Goal: Task Accomplishment & Management: Complete application form

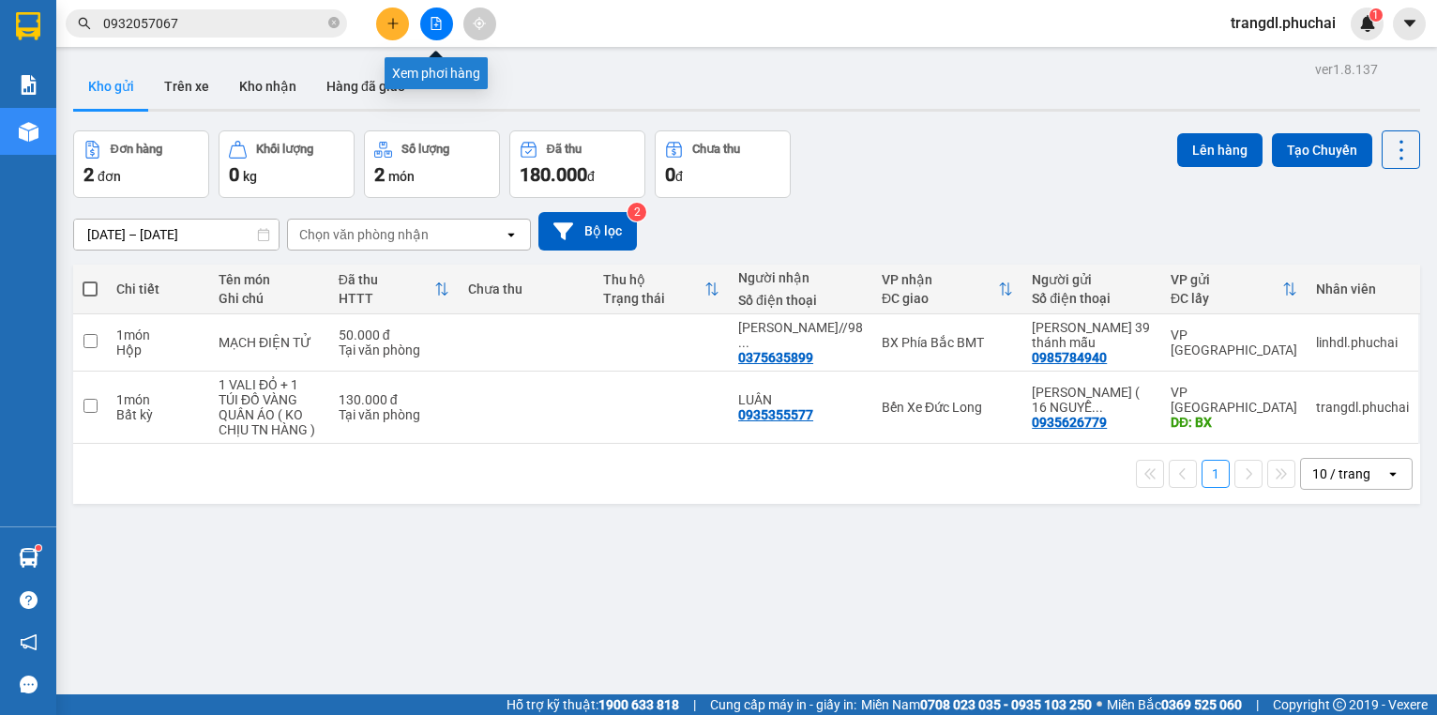
click at [443, 20] on button at bounding box center [436, 24] width 33 height 33
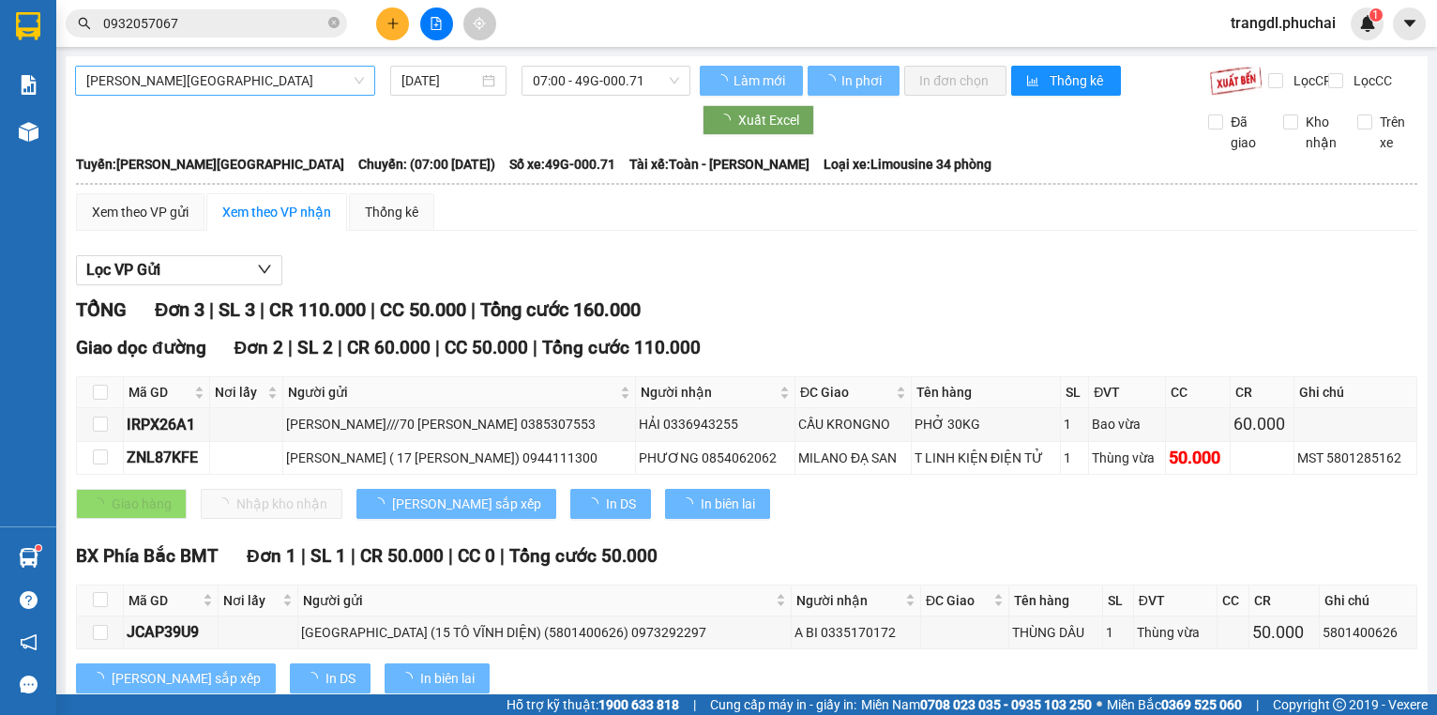
click at [218, 95] on div "[PERSON_NAME][GEOGRAPHIC_DATA]" at bounding box center [225, 81] width 300 height 30
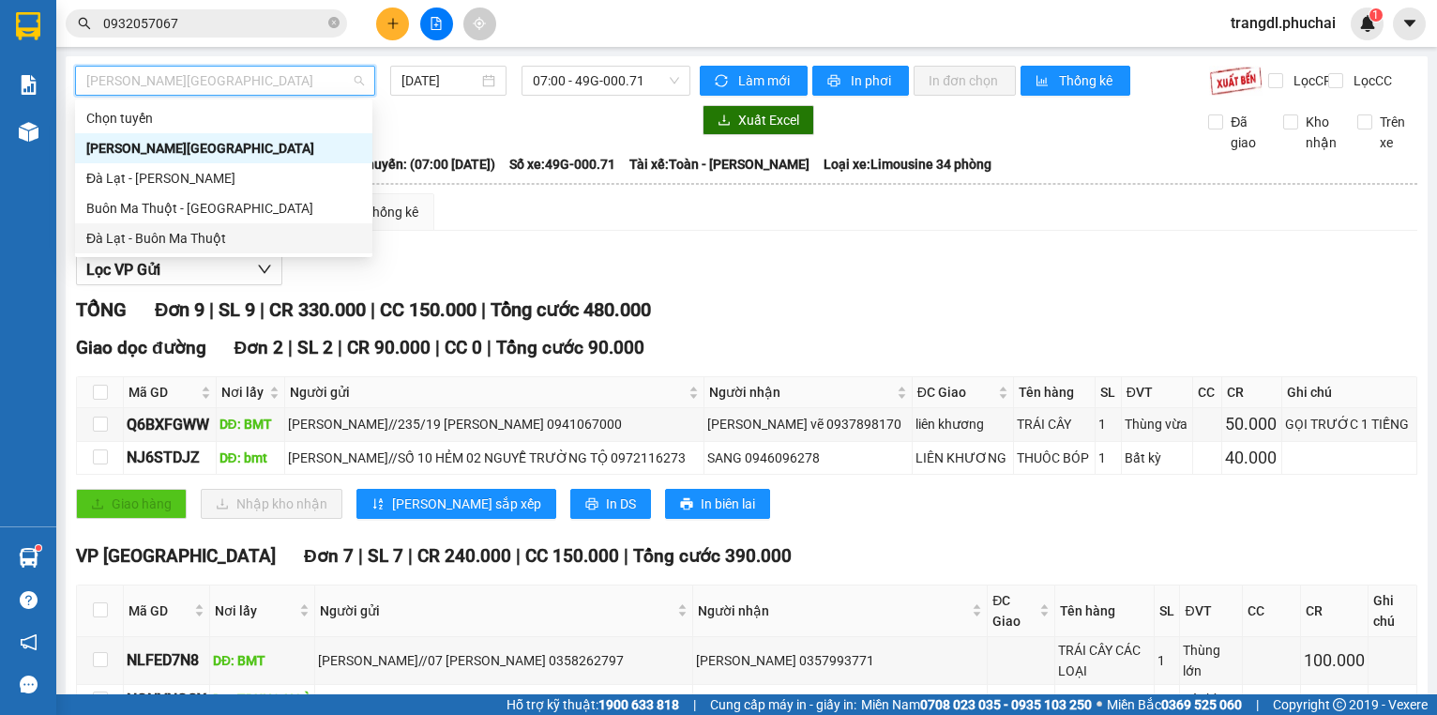
click at [247, 233] on div "Đà Lạt - Buôn Ma Thuột" at bounding box center [223, 238] width 275 height 21
type input "[DATE]"
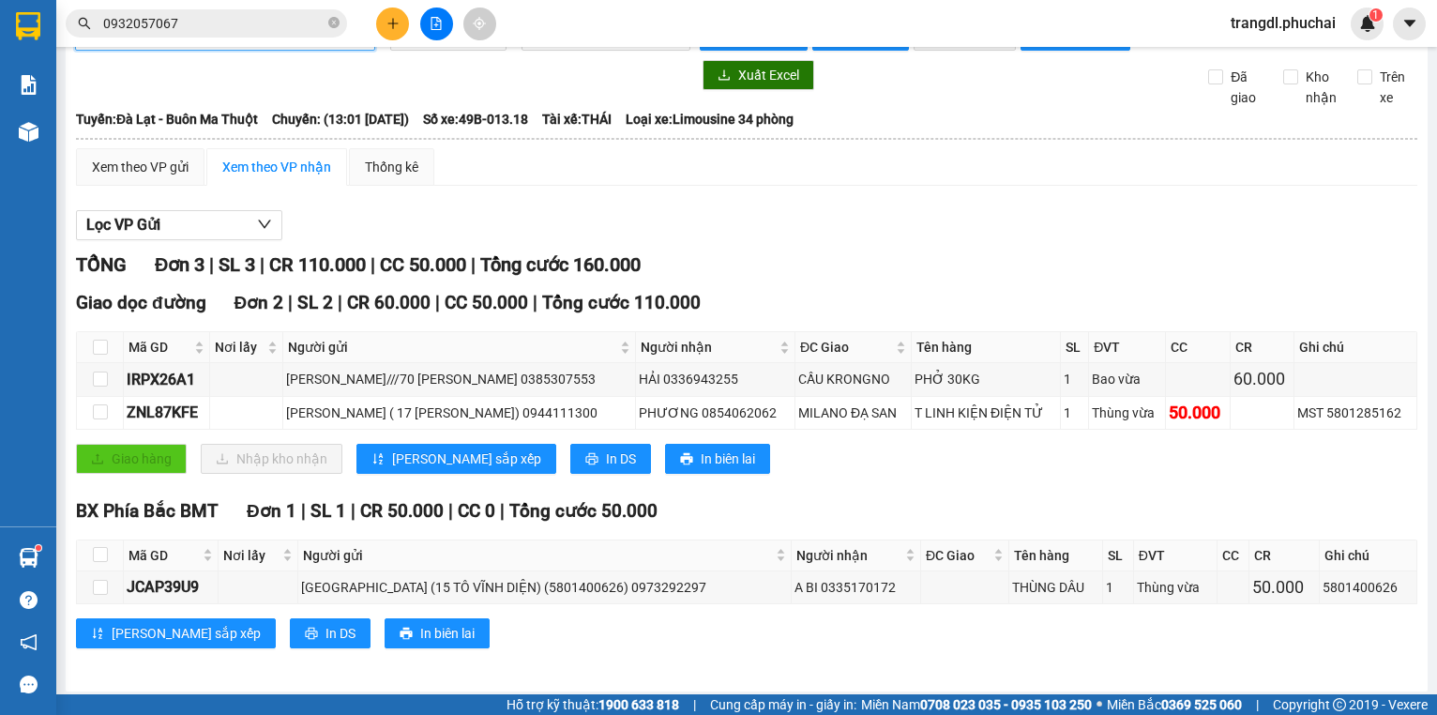
scroll to position [65, 0]
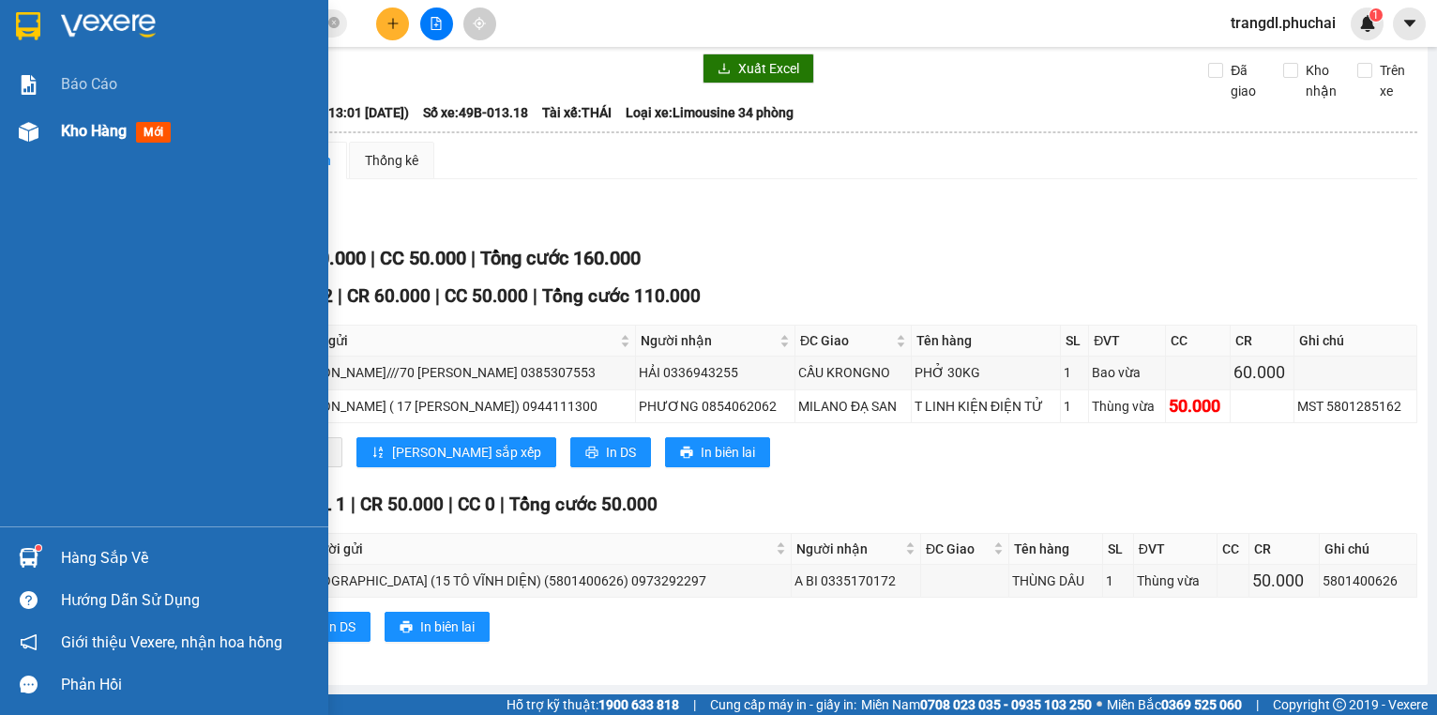
click at [49, 135] on div "Kho hàng mới" at bounding box center [164, 131] width 328 height 47
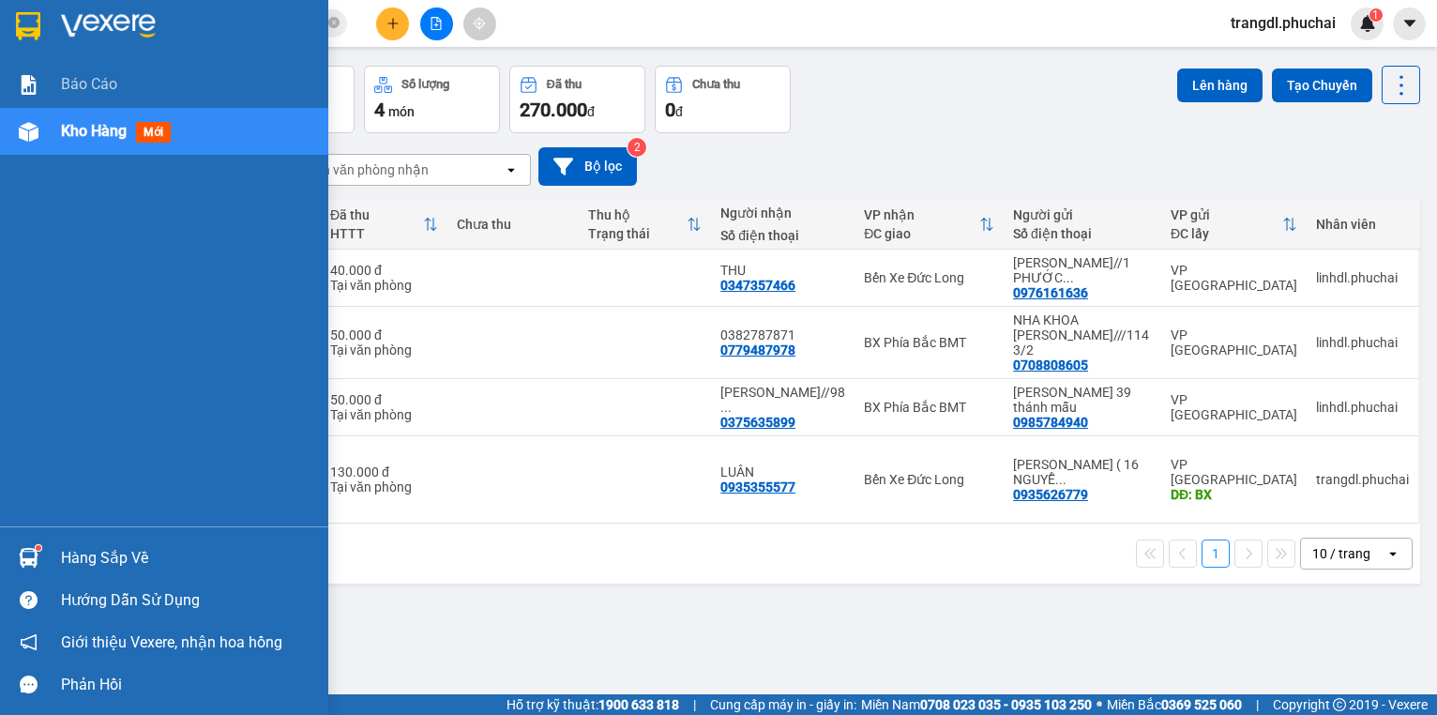
drag, startPoint x: 20, startPoint y: 144, endPoint x: 35, endPoint y: 143, distance: 15.0
click at [22, 144] on div at bounding box center [28, 131] width 33 height 33
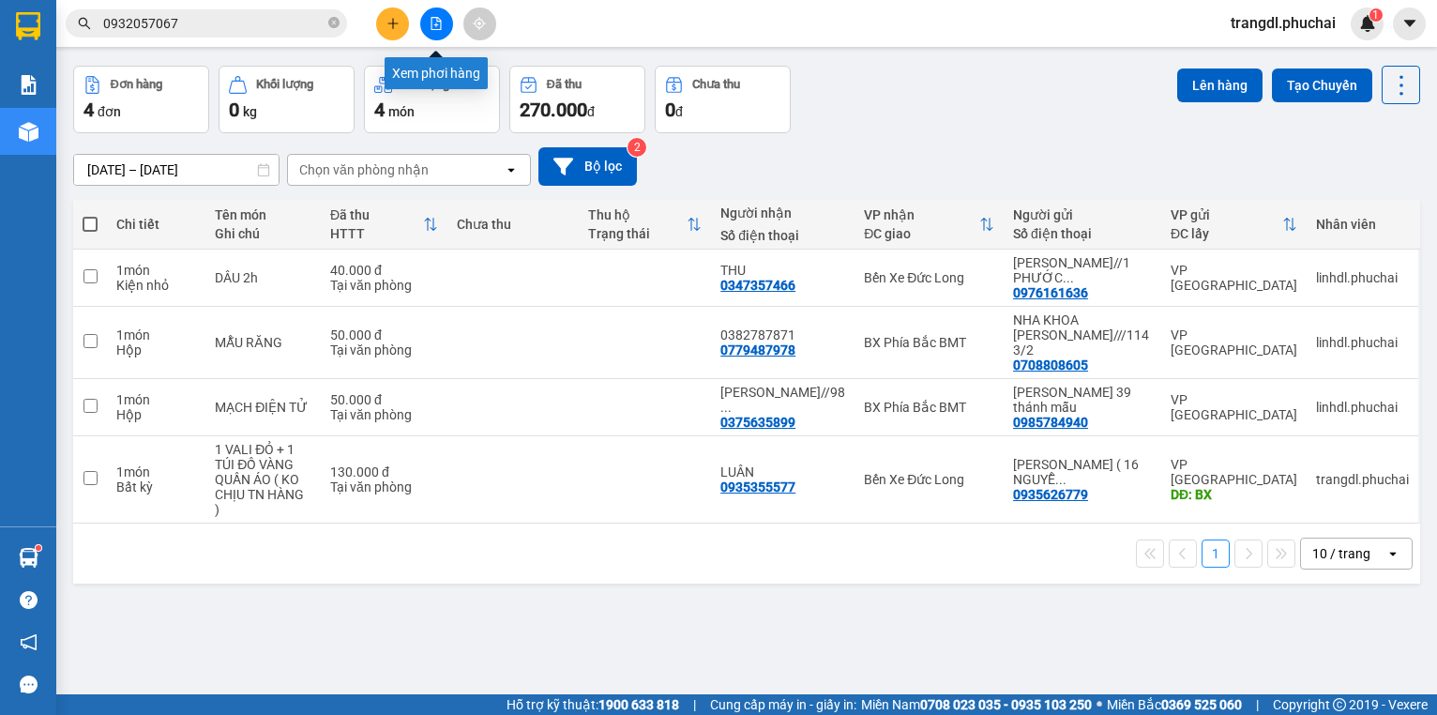
click at [444, 27] on button at bounding box center [436, 24] width 33 height 33
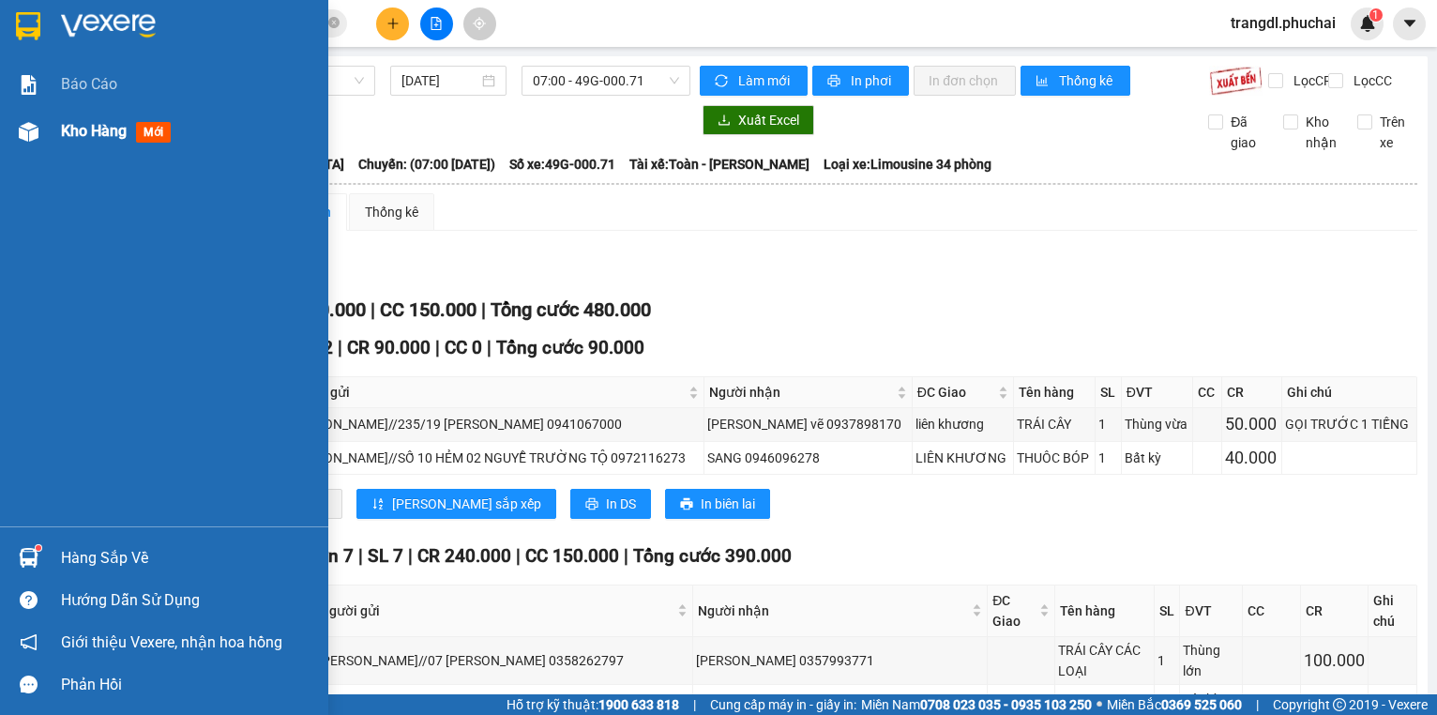
click at [19, 131] on img at bounding box center [29, 132] width 20 height 20
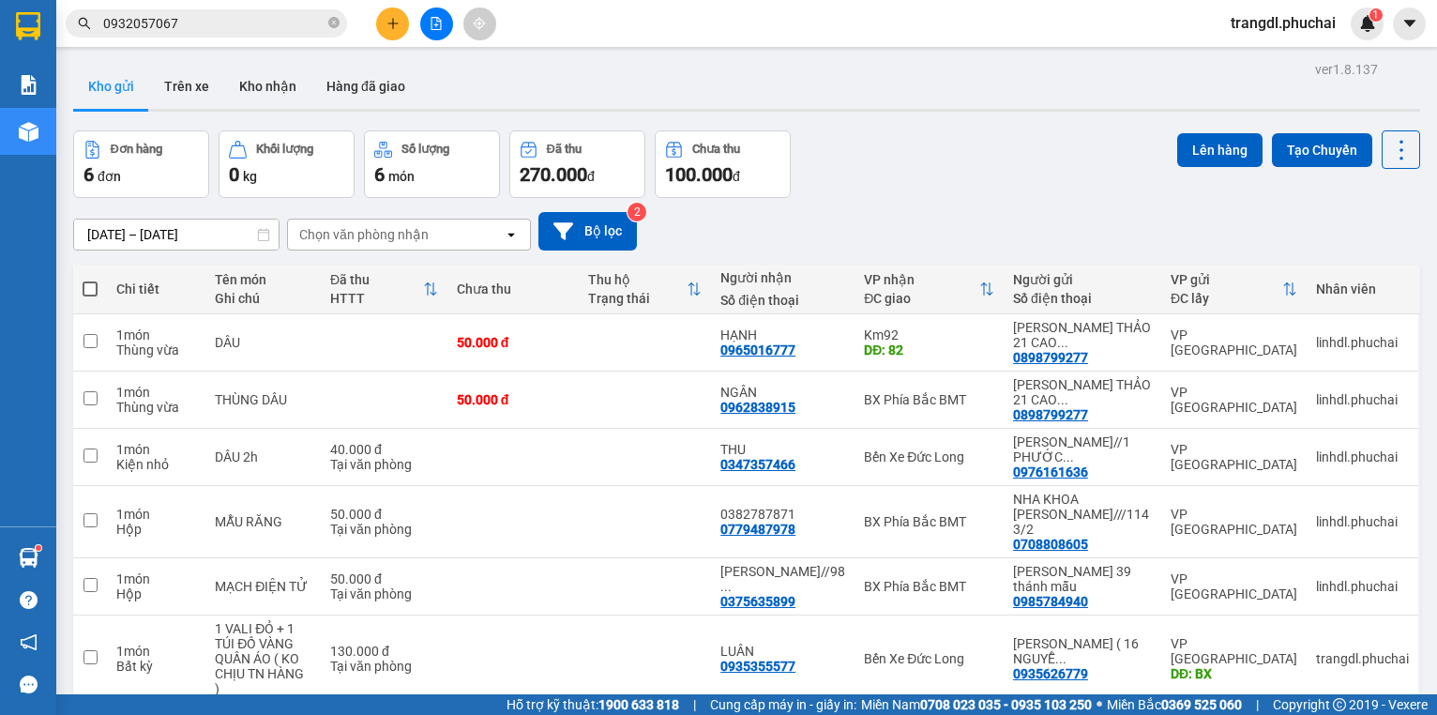
click at [435, 28] on icon "file-add" at bounding box center [436, 23] width 13 height 13
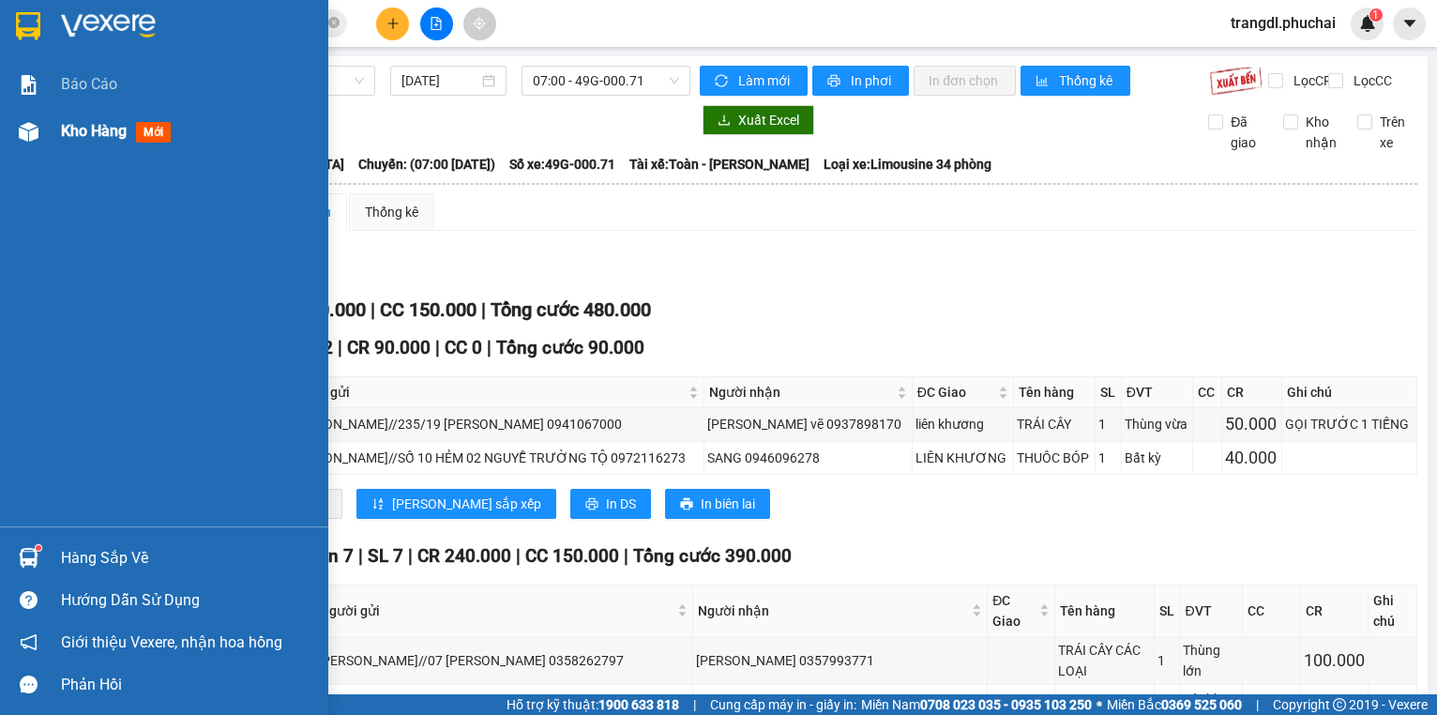
click at [28, 130] on img at bounding box center [29, 132] width 20 height 20
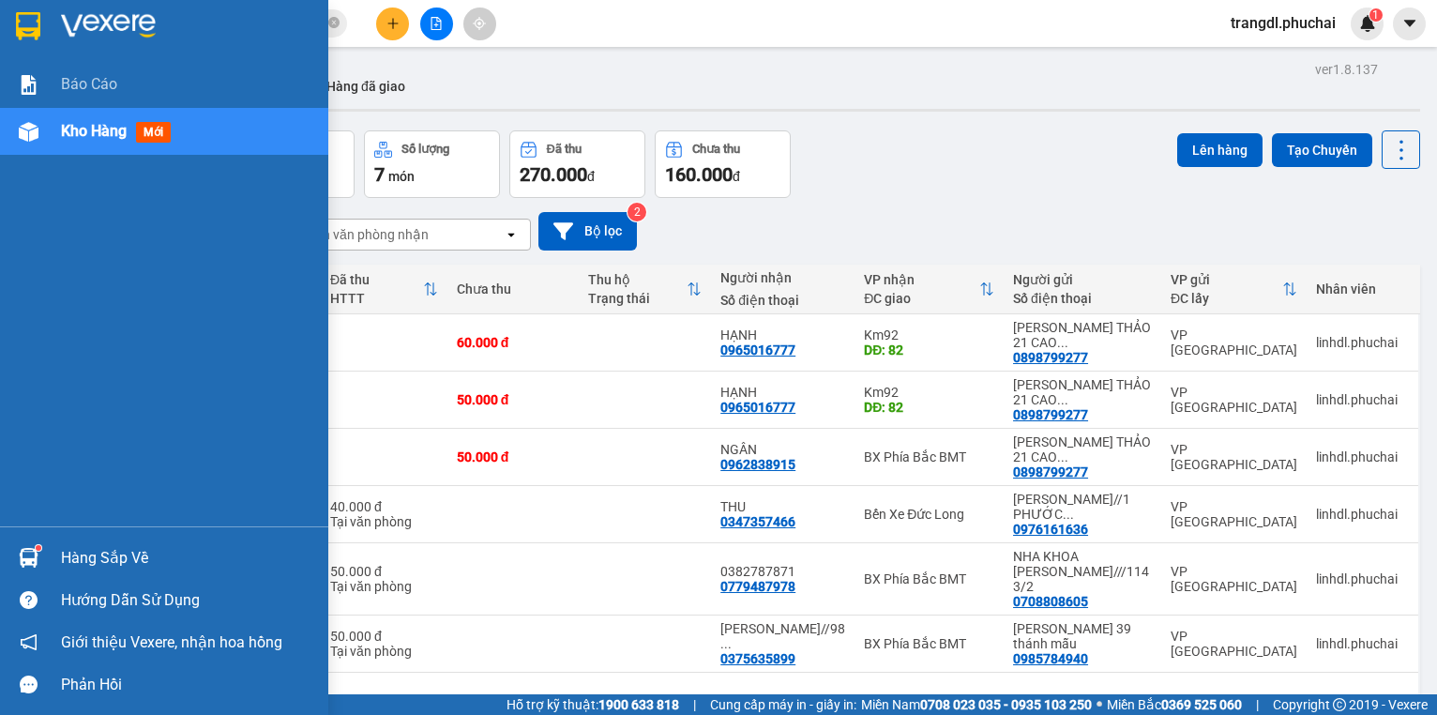
click at [29, 150] on div "Kho hàng mới" at bounding box center [164, 131] width 328 height 47
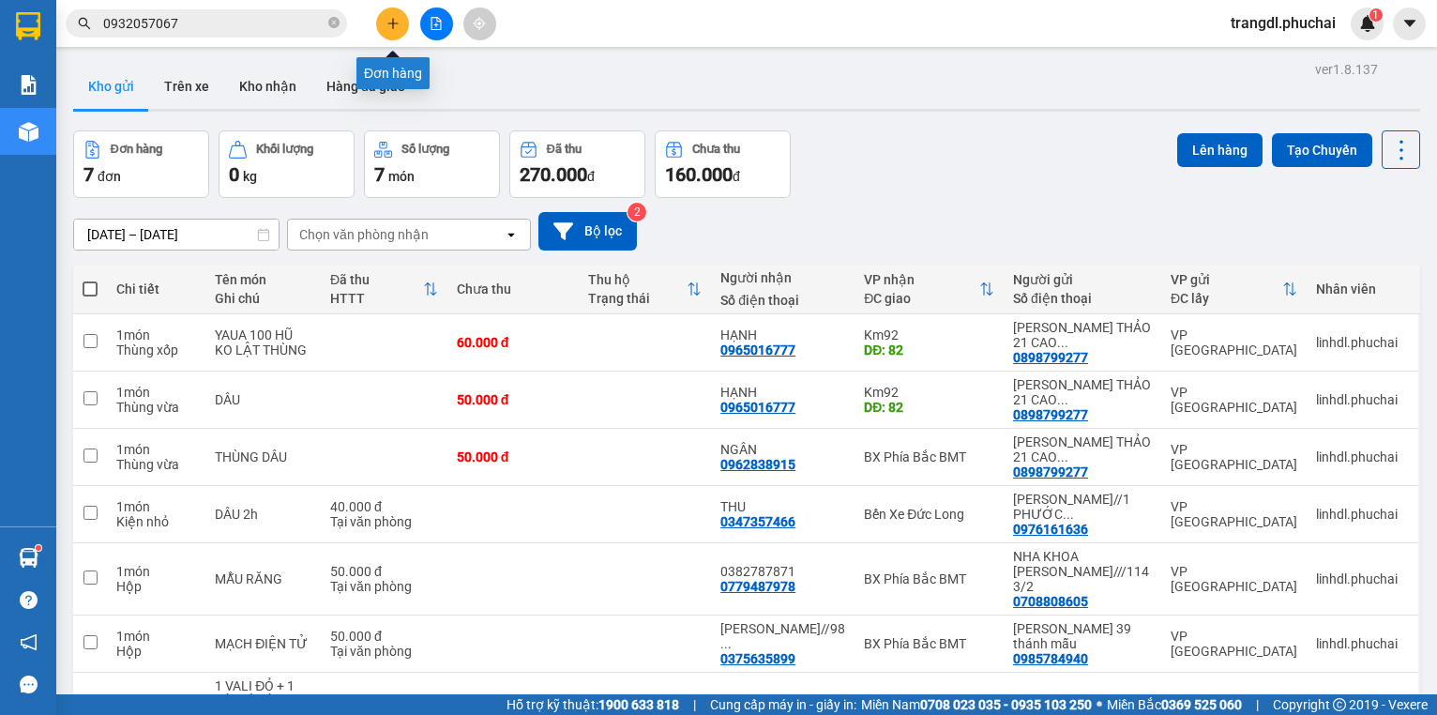
click at [395, 20] on icon "plus" at bounding box center [393, 23] width 13 height 13
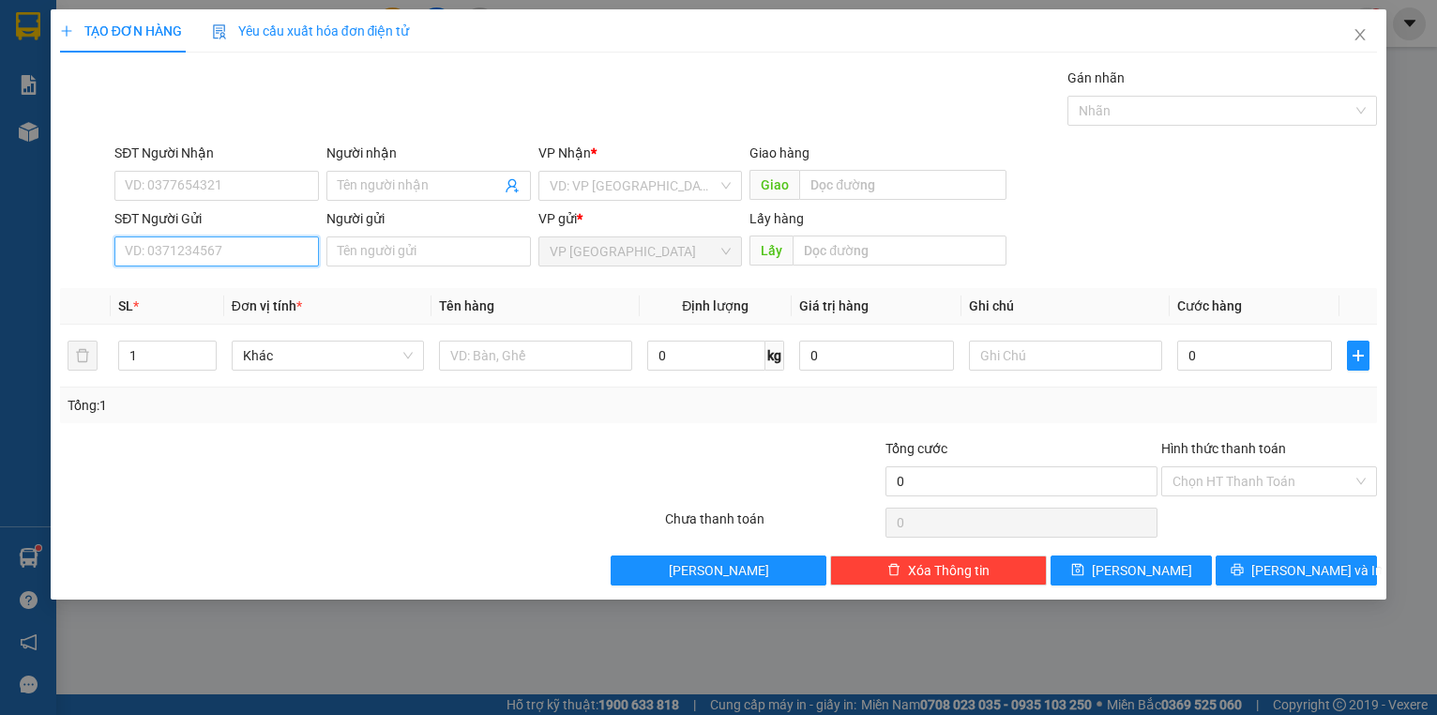
paste input "0989303702"
type input "0989303702"
click at [271, 296] on div "0989303702" at bounding box center [217, 288] width 182 height 21
type input "THANH BÌNH"
type input "0989303702"
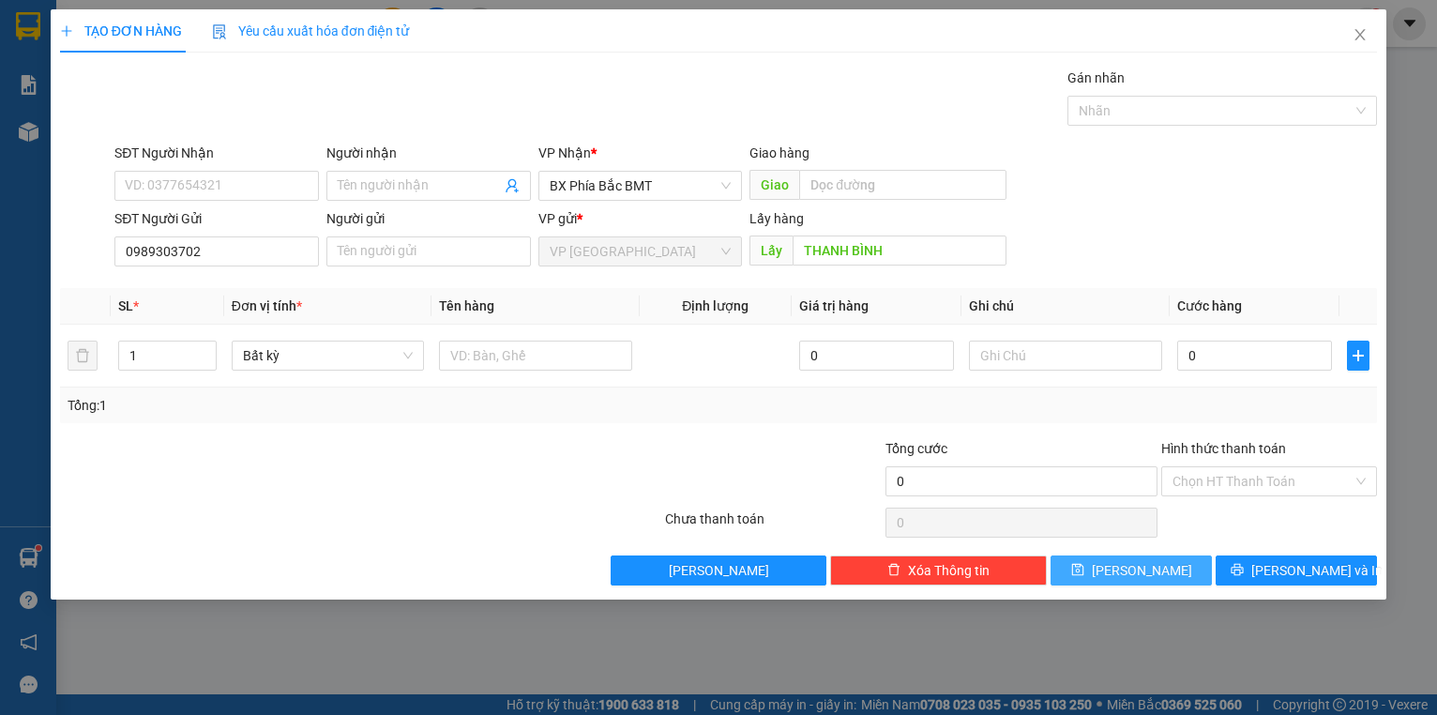
click at [1085, 572] on icon "save" at bounding box center [1077, 569] width 13 height 13
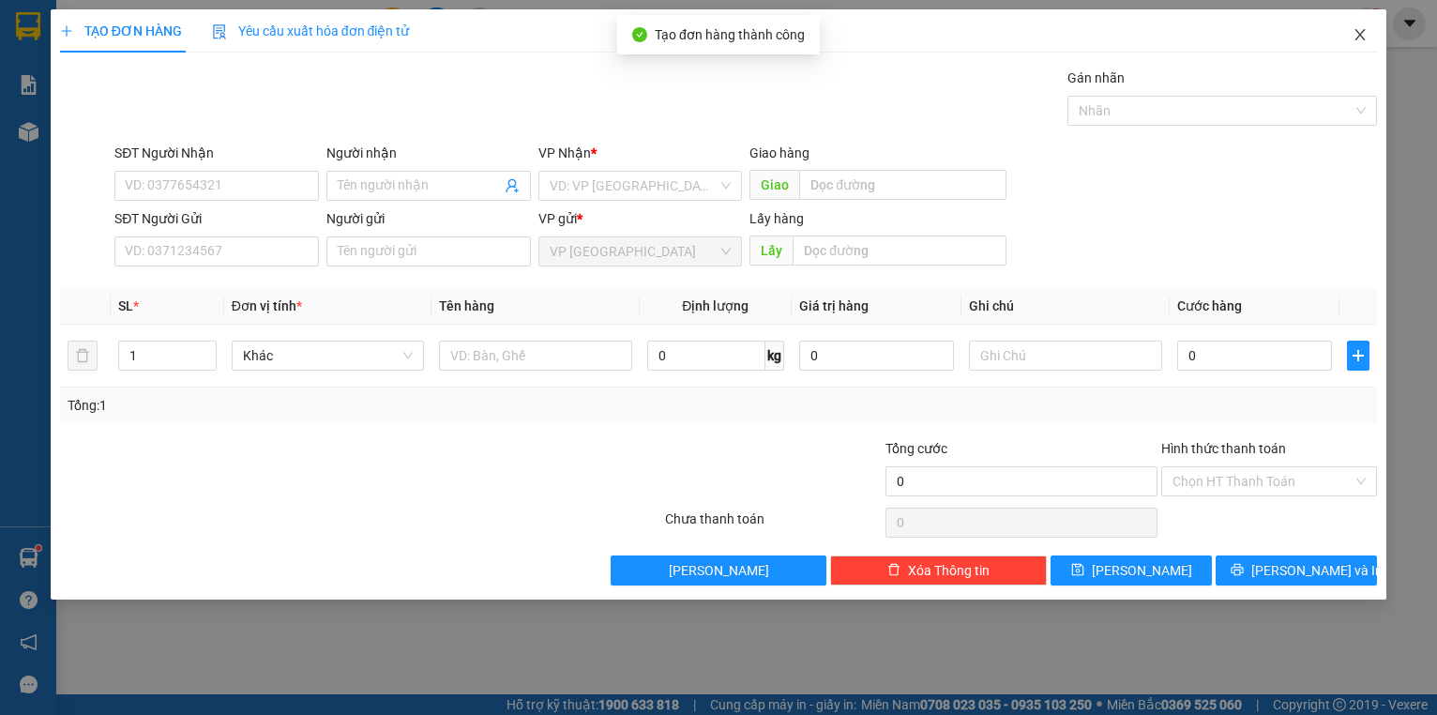
click at [1359, 32] on icon "close" at bounding box center [1360, 34] width 15 height 15
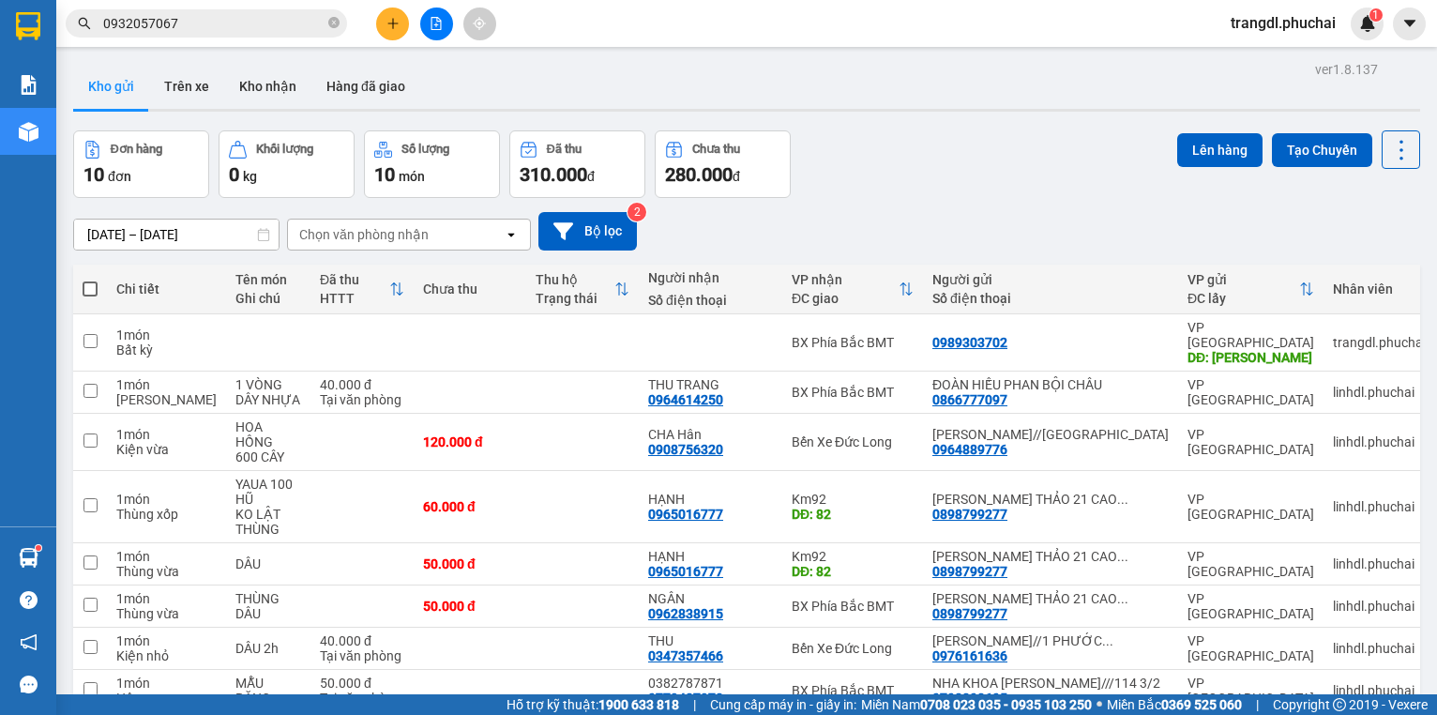
click at [390, 23] on icon "plus" at bounding box center [392, 23] width 10 height 1
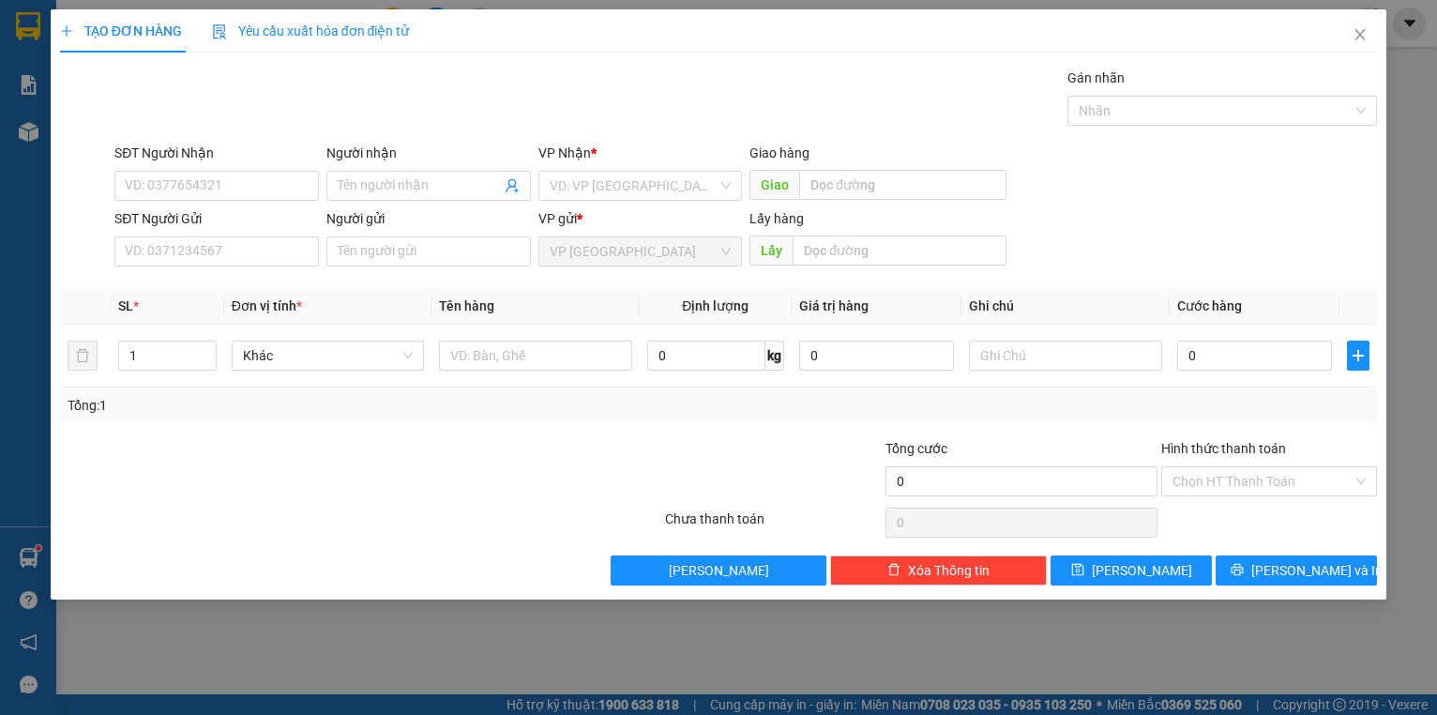
click at [856, 233] on div "Lấy hàng" at bounding box center [878, 222] width 257 height 28
click at [825, 252] on input "text" at bounding box center [900, 251] width 214 height 30
type input "BX"
click at [584, 169] on div "VP Nhận *" at bounding box center [641, 157] width 205 height 28
click at [616, 179] on input "search" at bounding box center [634, 186] width 169 height 28
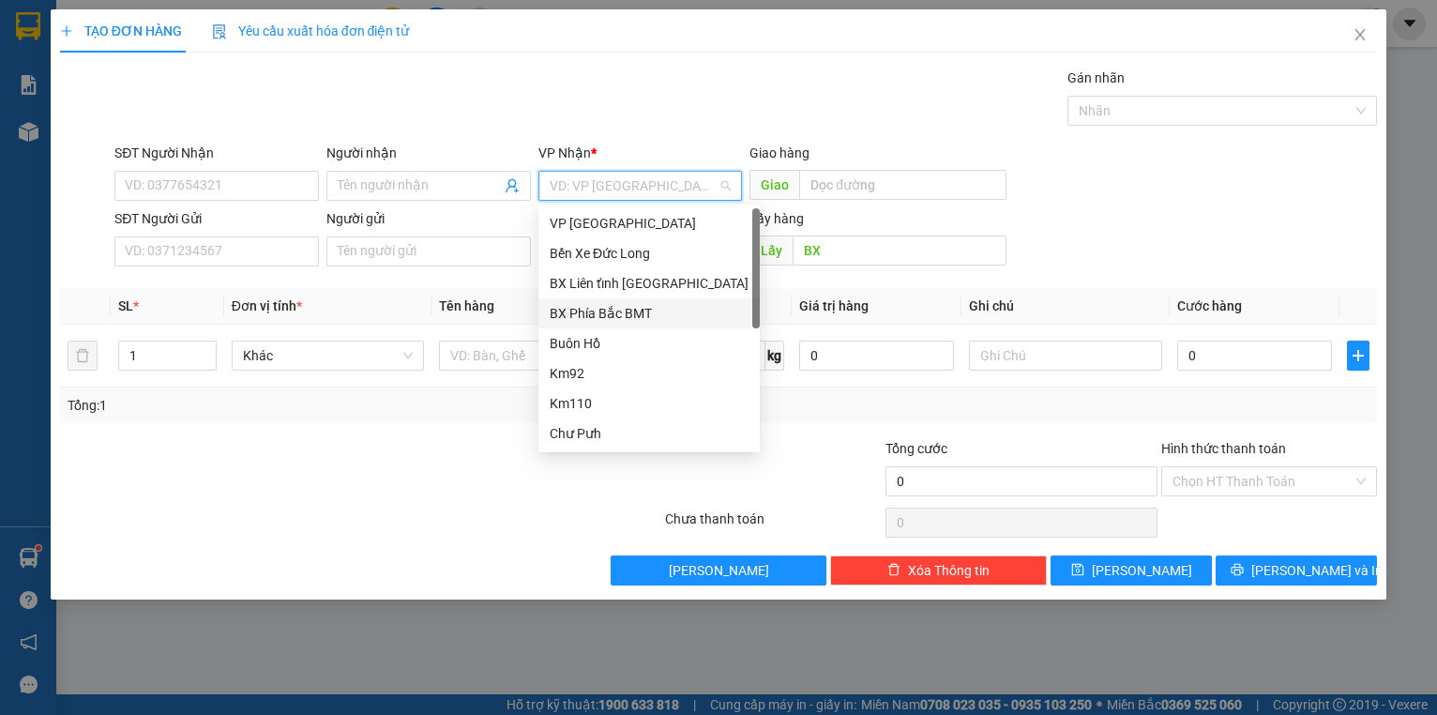
click at [638, 304] on div "BX Phía Bắc BMT" at bounding box center [649, 313] width 199 height 21
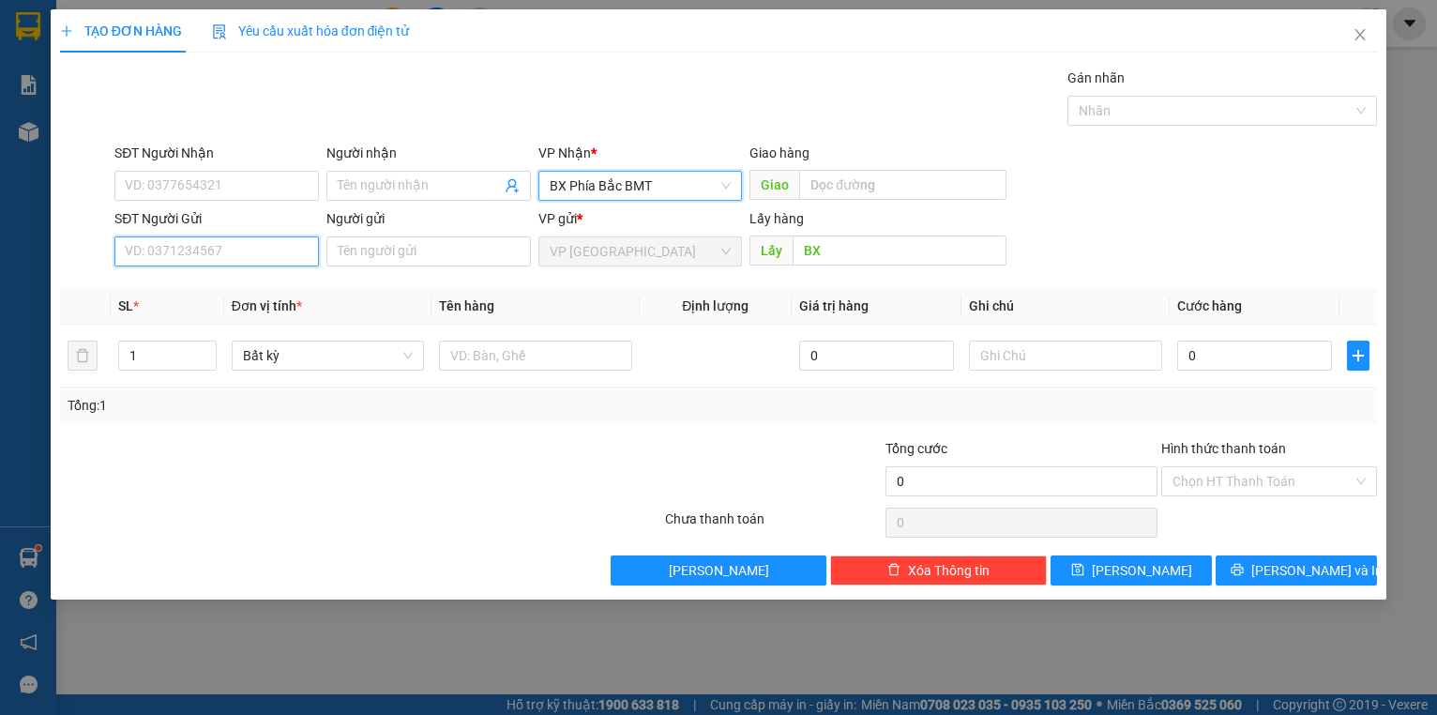
click at [193, 252] on input "SĐT Người Gửi" at bounding box center [216, 251] width 205 height 30
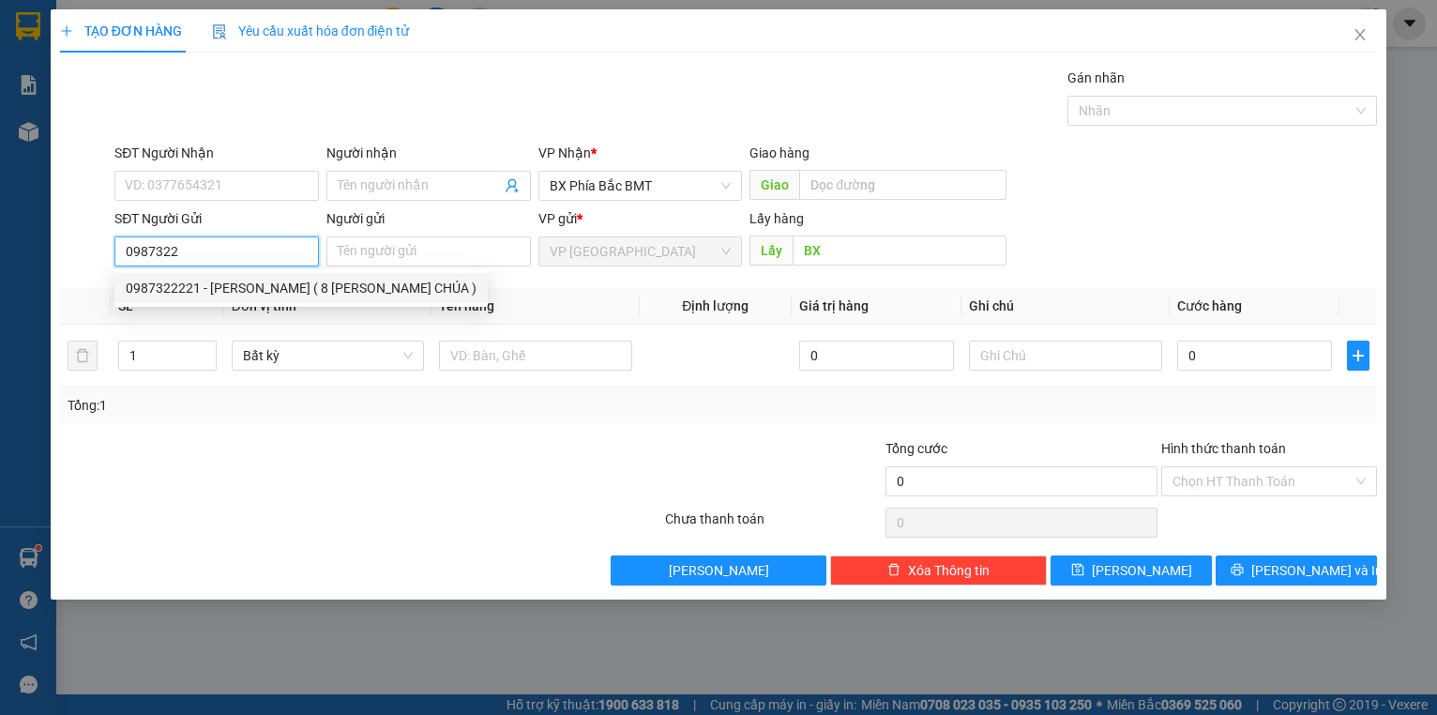
click at [242, 298] on div "0987322221 - [PERSON_NAME] ( 8 [PERSON_NAME] CHÚA )" at bounding box center [300, 288] width 373 height 30
type input "0987322221"
type input "[PERSON_NAME] ( 8 HUYỀN TRÂN CÔNG CHÚA )"
type input "50.000"
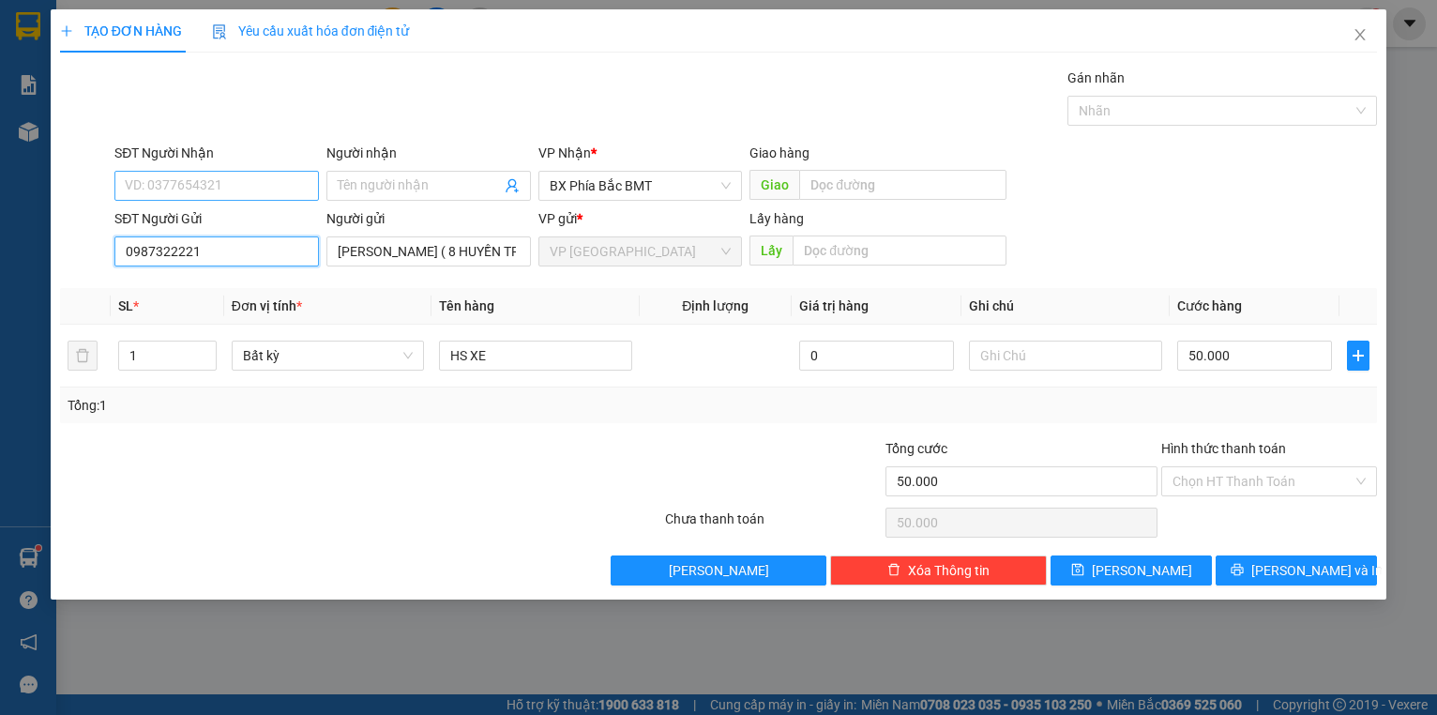
type input "0987322221"
click at [206, 192] on input "SĐT Người Nhận" at bounding box center [216, 186] width 205 height 30
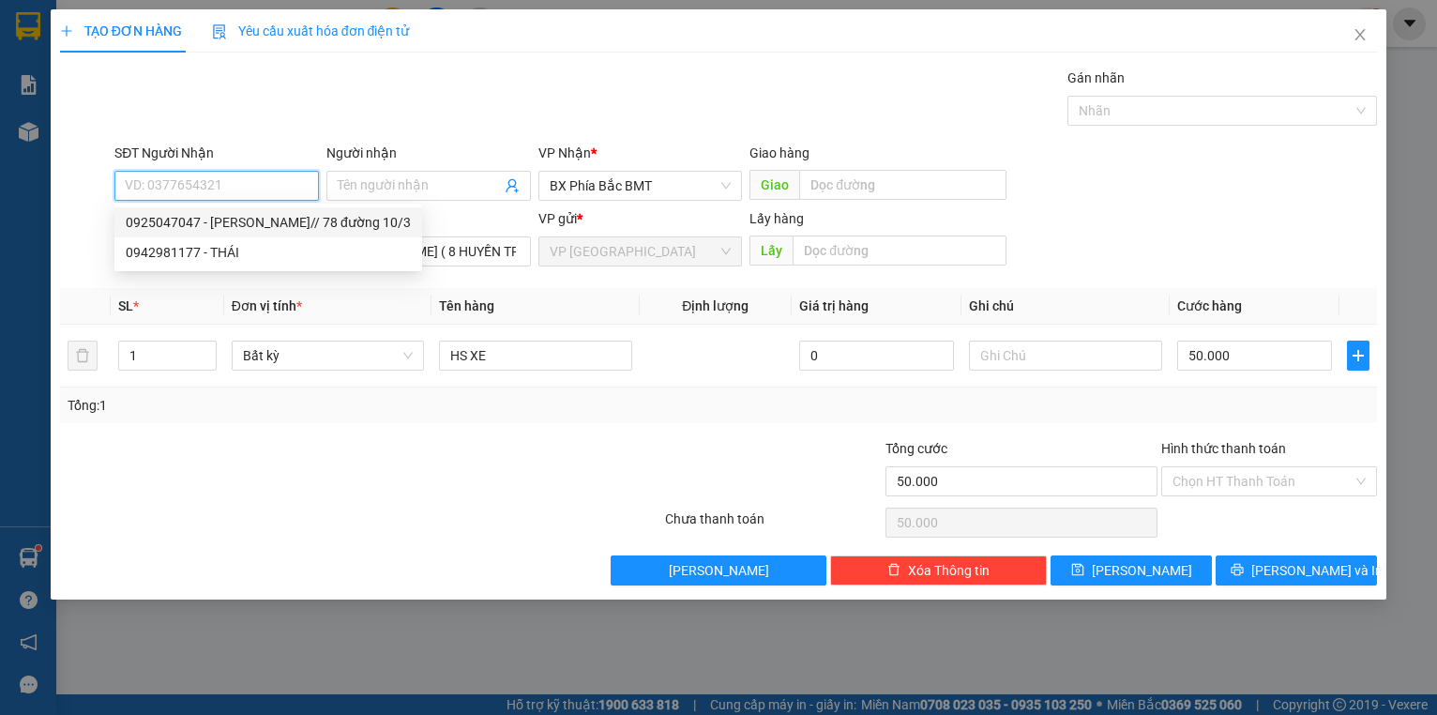
drag, startPoint x: 212, startPoint y: 185, endPoint x: 225, endPoint y: 157, distance: 31.1
click at [212, 183] on input "SĐT Người Nhận" at bounding box center [216, 186] width 205 height 30
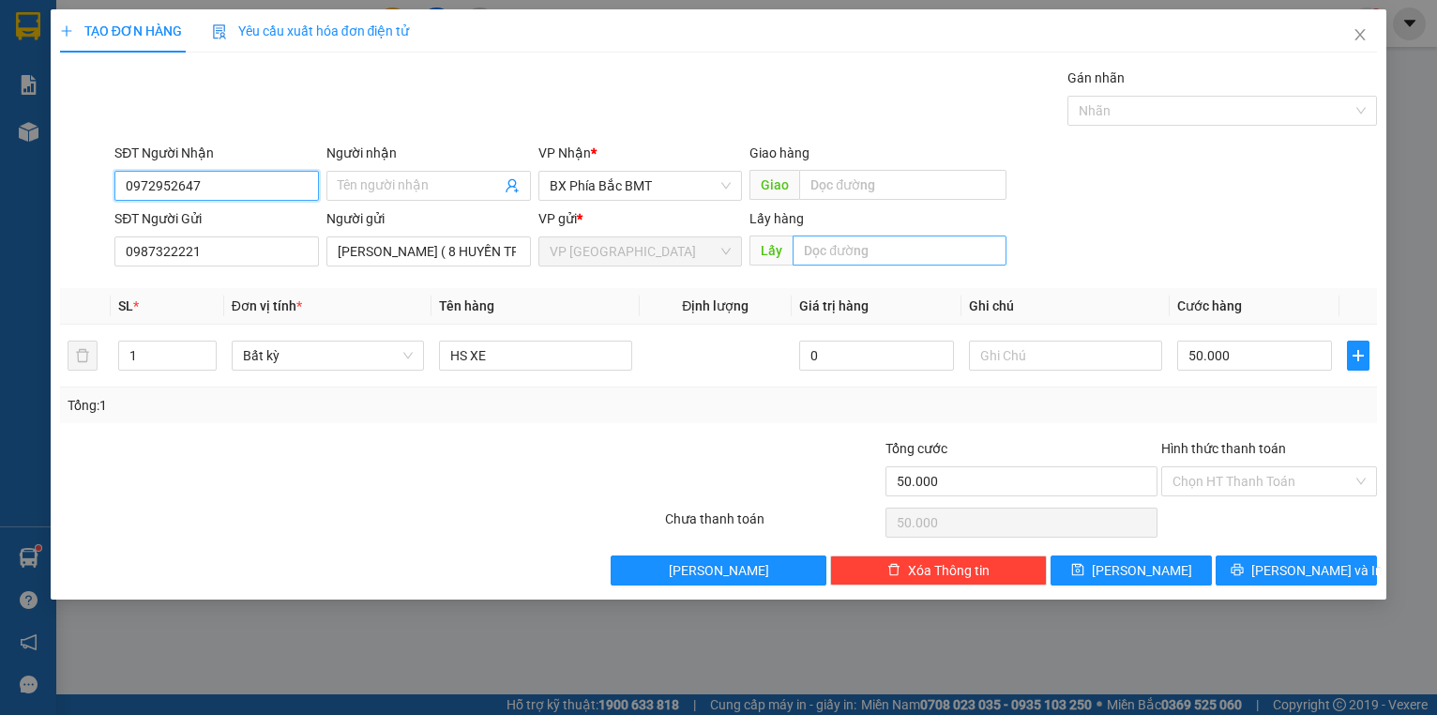
type input "0972952647"
click at [814, 251] on input "text" at bounding box center [900, 251] width 214 height 30
type input "BX"
click at [1224, 477] on input "Hình thức thanh toán" at bounding box center [1263, 481] width 181 height 28
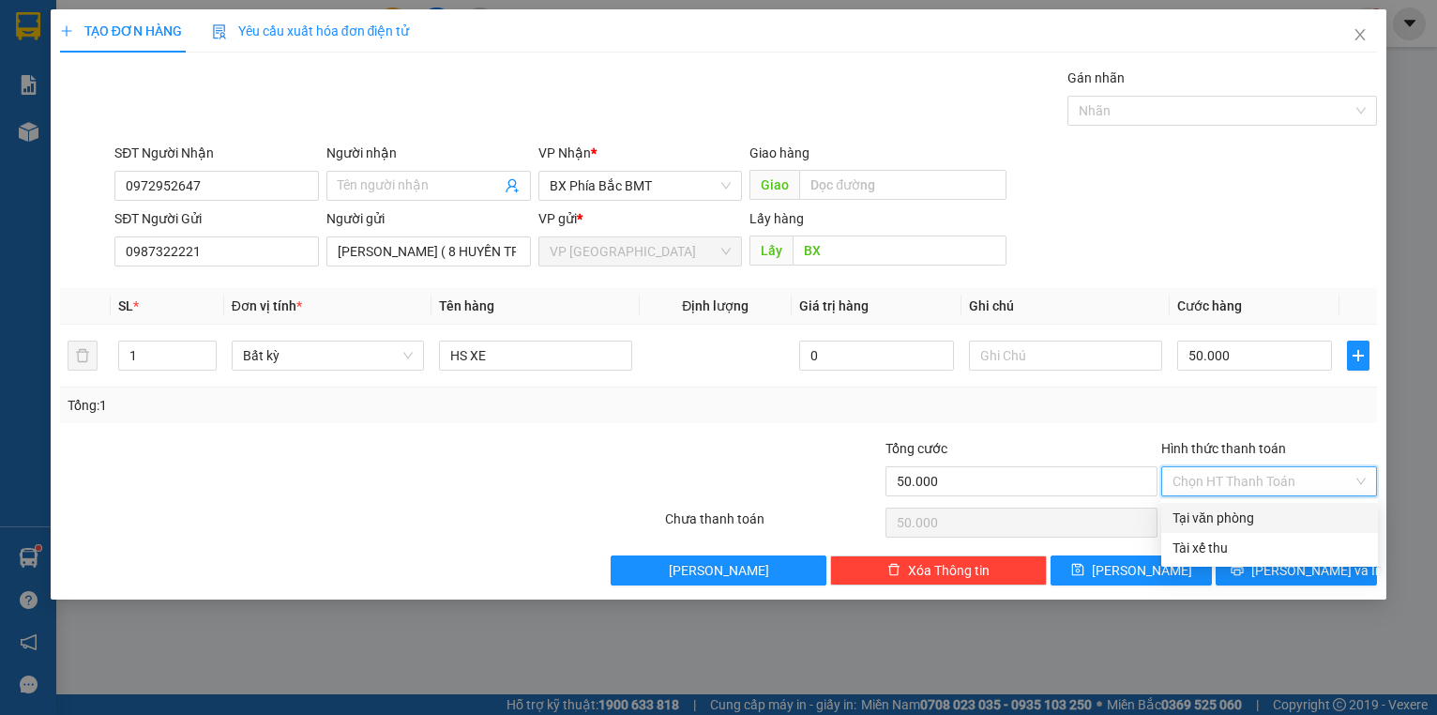
click at [1236, 518] on div "Tại văn phòng" at bounding box center [1270, 518] width 194 height 21
type input "0"
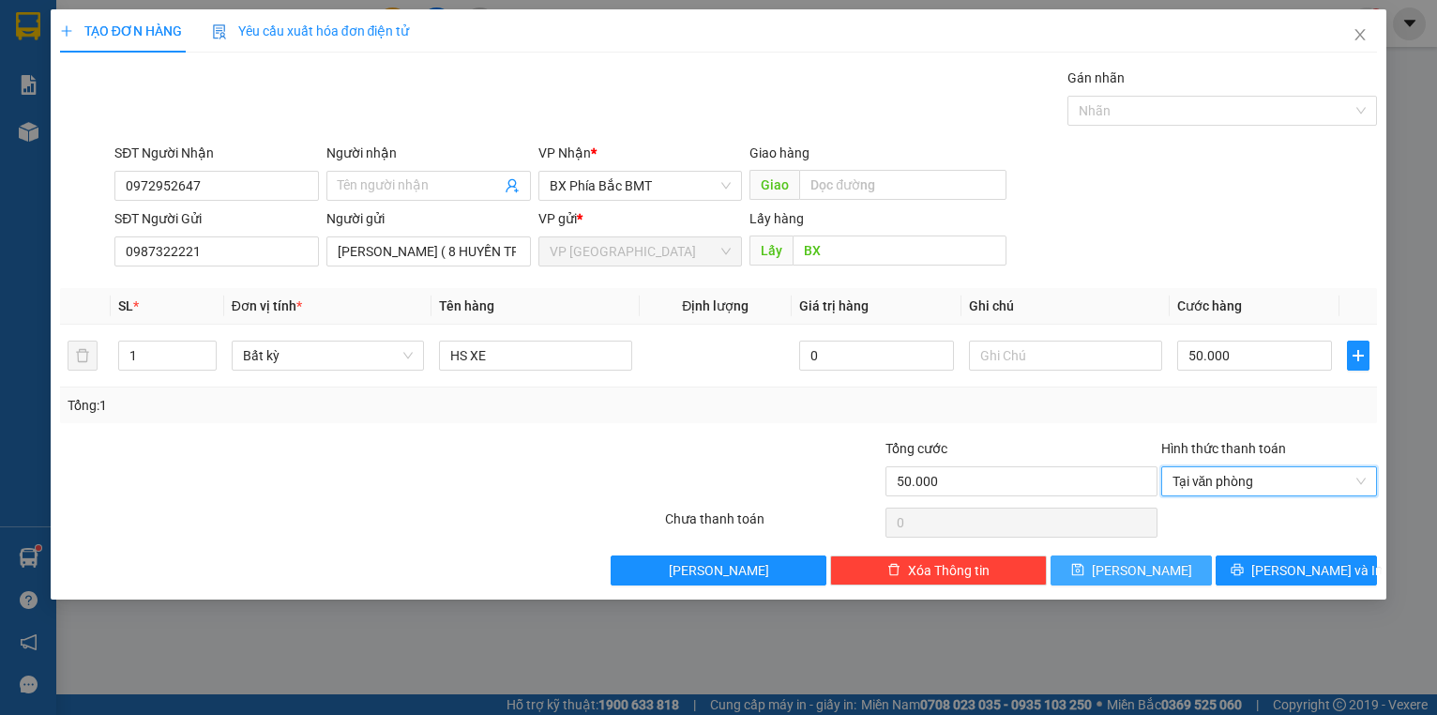
click at [1085, 573] on icon "save" at bounding box center [1077, 569] width 13 height 13
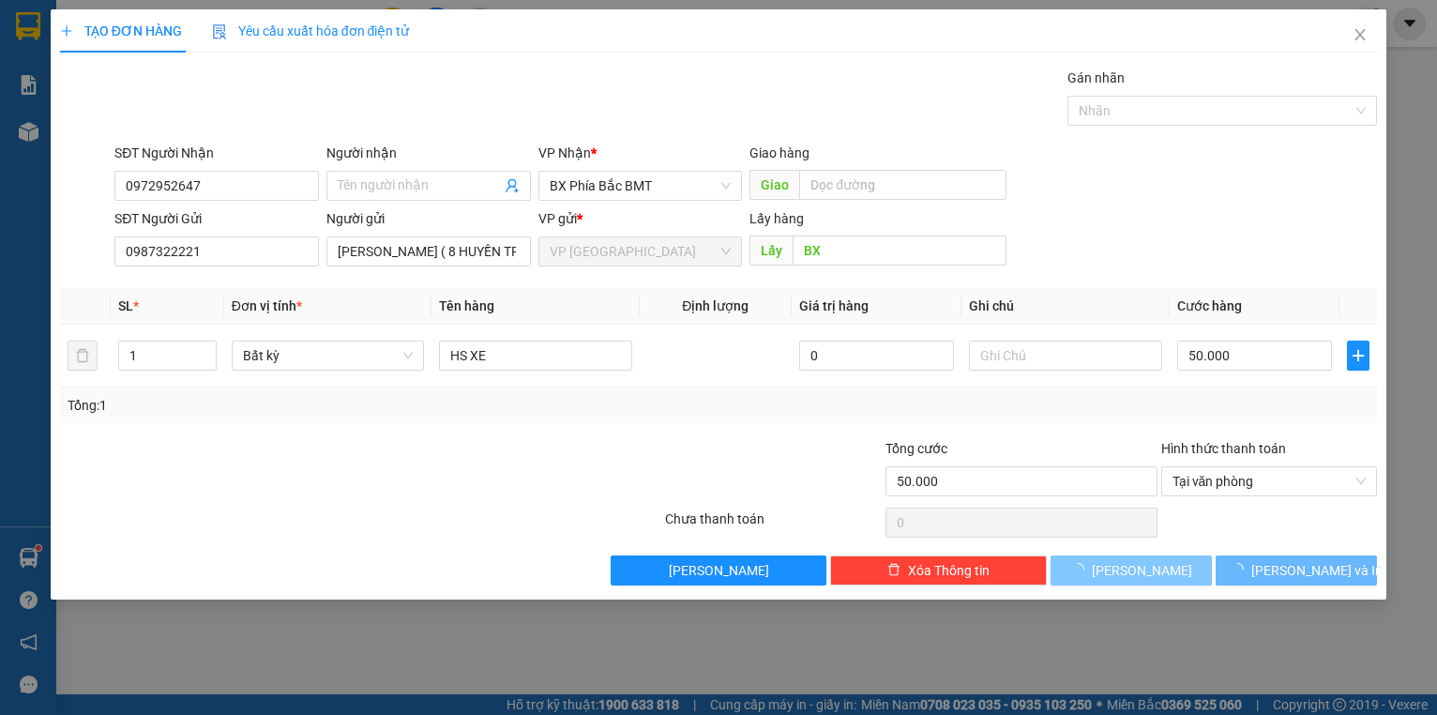
type input "0"
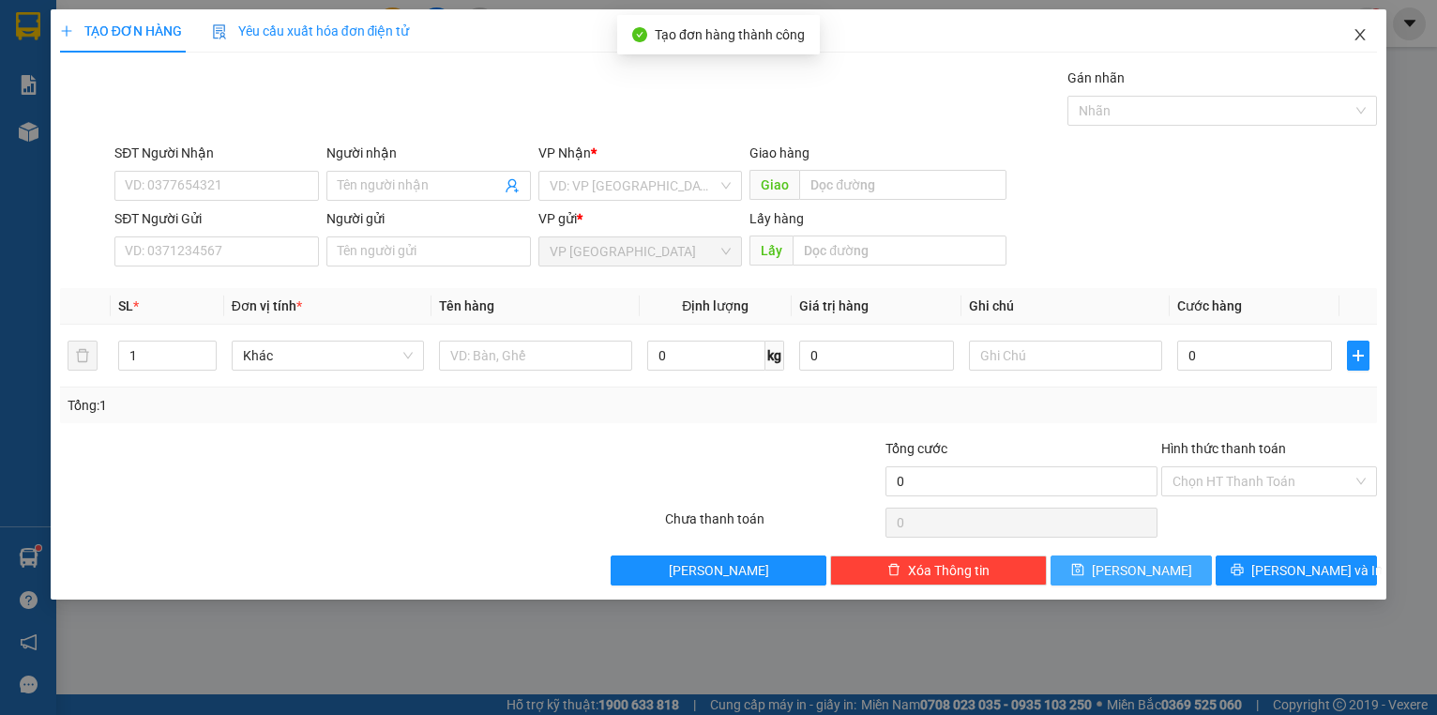
click at [1359, 38] on icon "close" at bounding box center [1361, 34] width 10 height 11
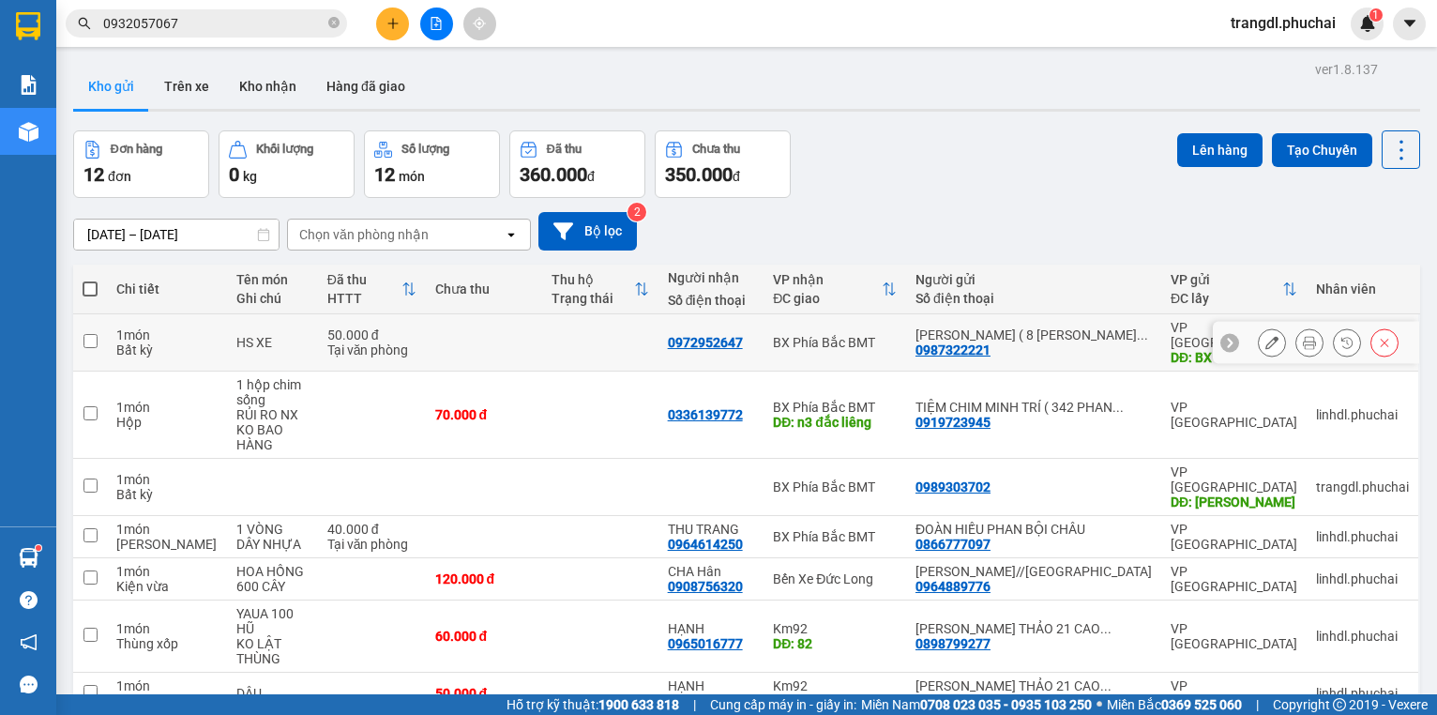
click at [1303, 339] on icon at bounding box center [1309, 342] width 13 height 13
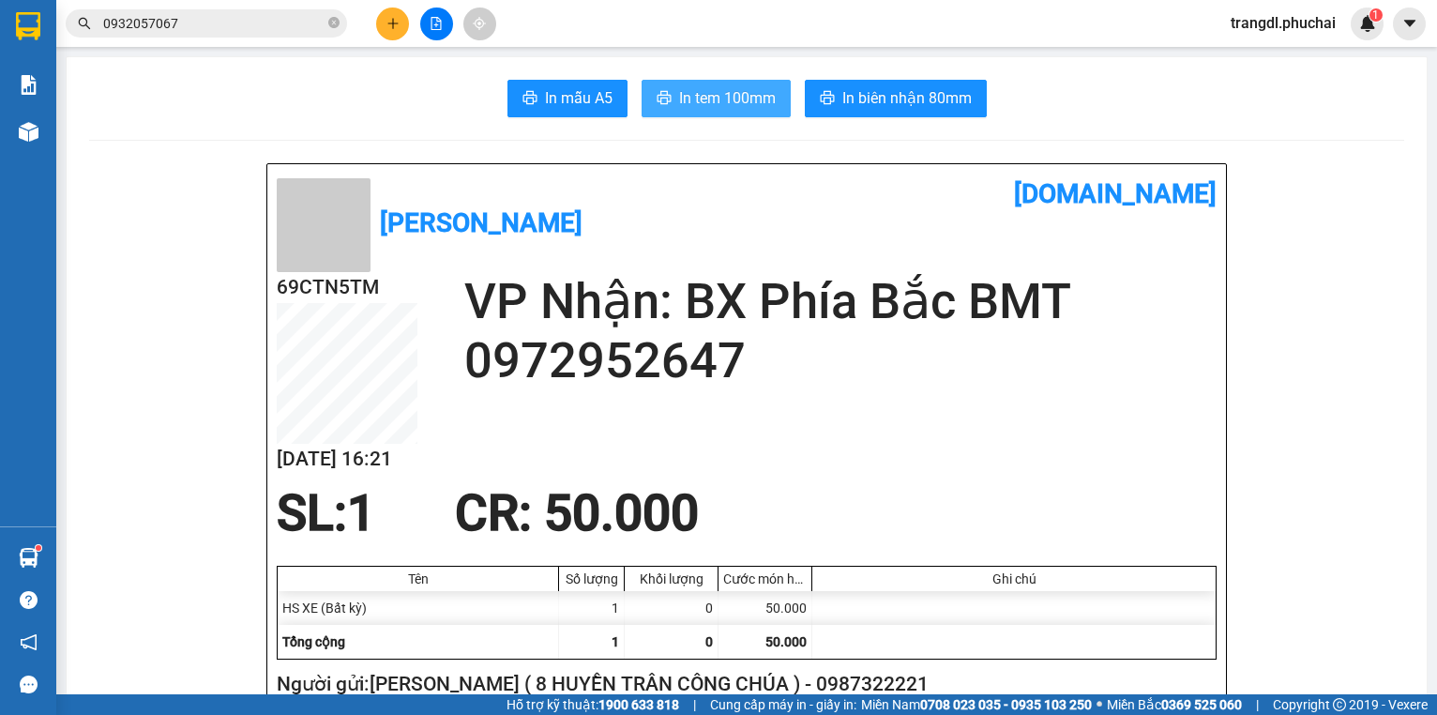
click at [716, 96] on span "In tem 100mm" at bounding box center [727, 97] width 97 height 23
click at [948, 98] on span "In biên nhận 80mm" at bounding box center [907, 97] width 129 height 23
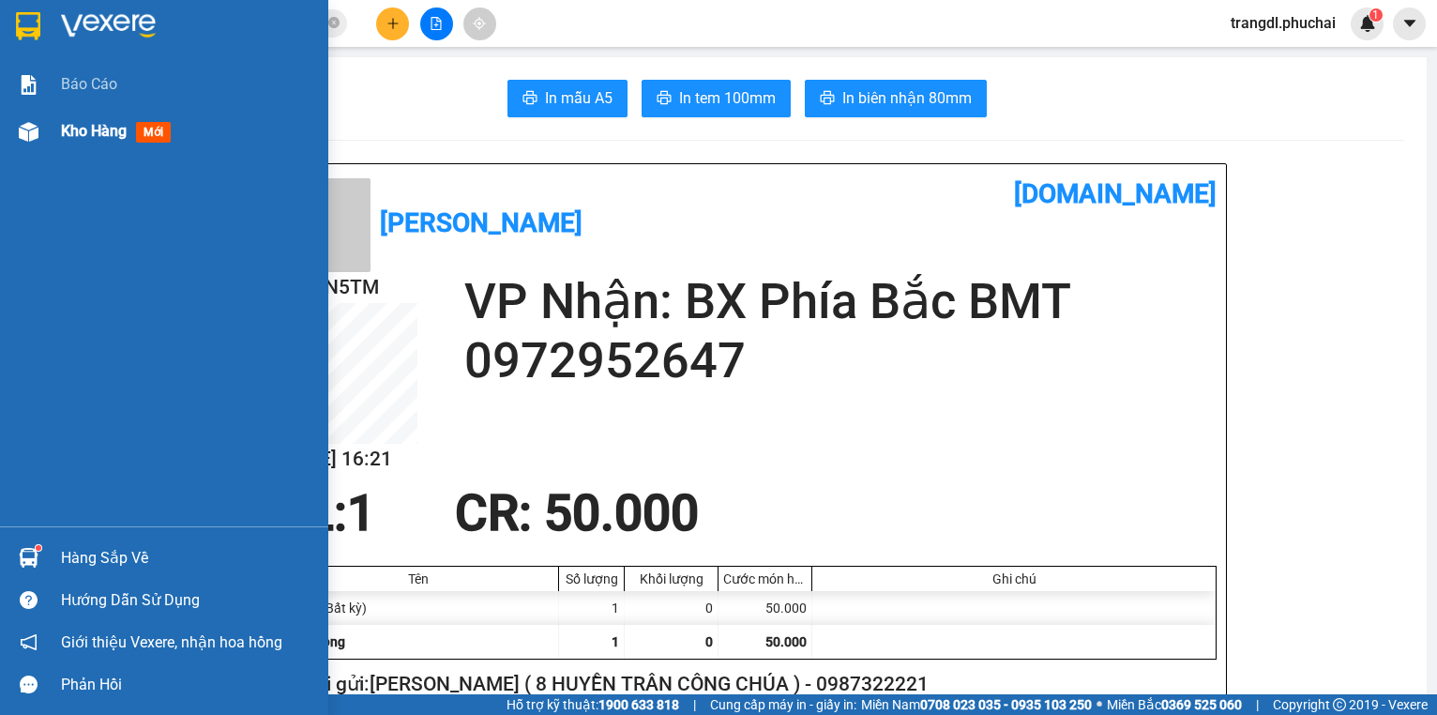
click at [38, 129] on div at bounding box center [28, 131] width 33 height 33
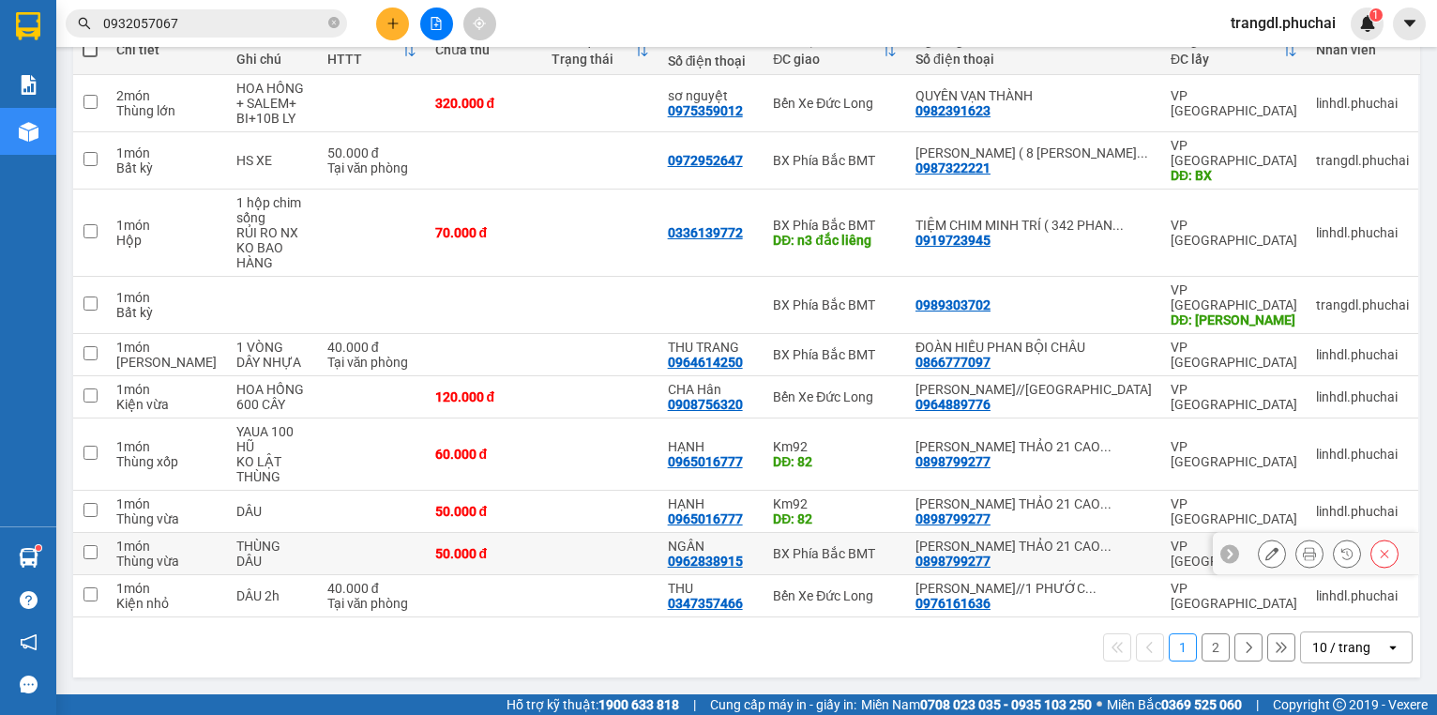
scroll to position [251, 0]
click at [1209, 650] on button "2" at bounding box center [1216, 647] width 28 height 28
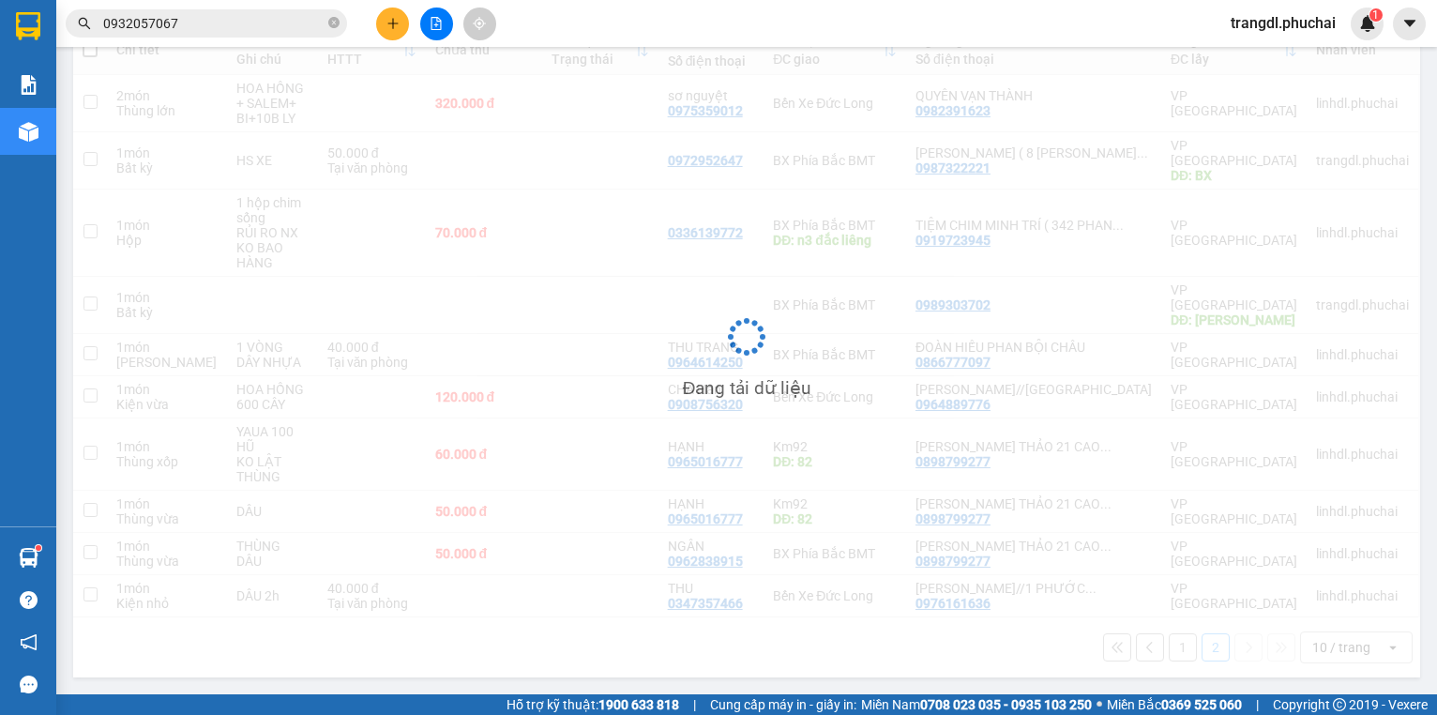
scroll to position [86, 0]
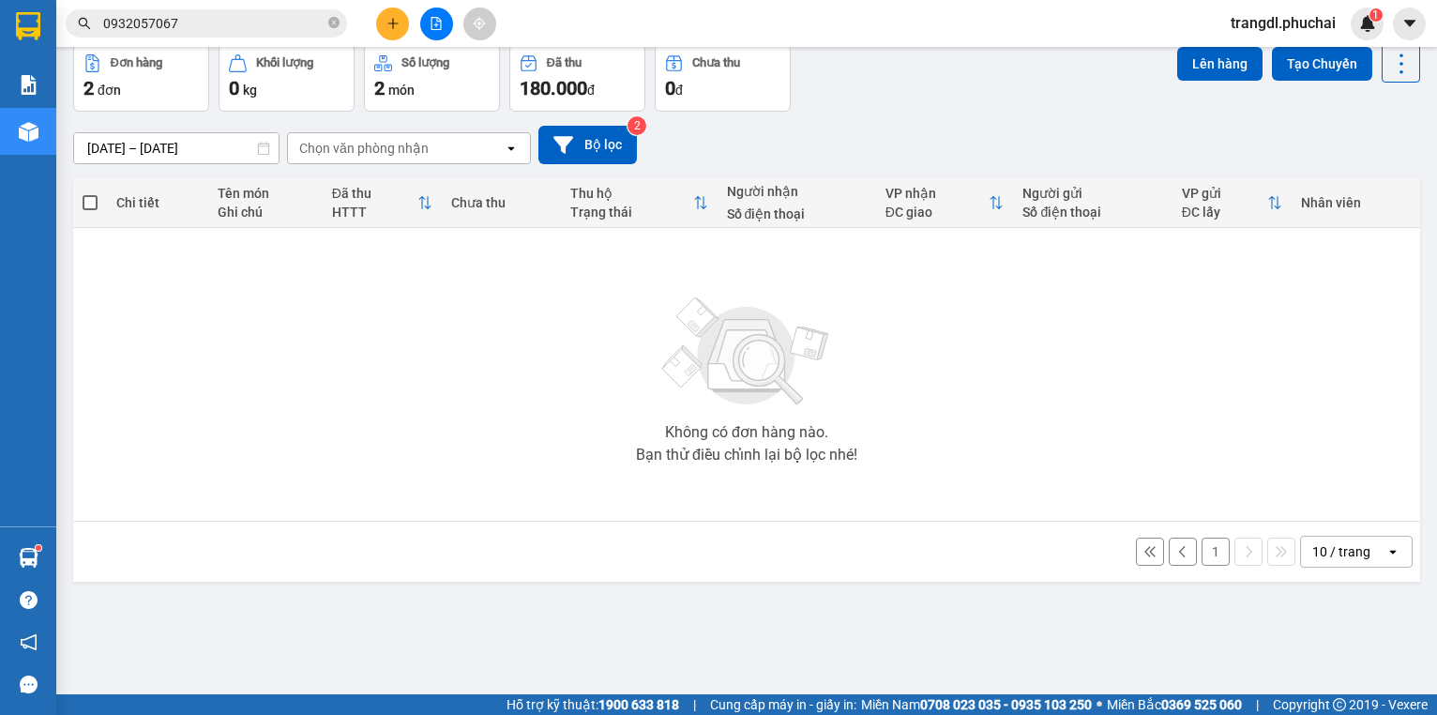
click at [1202, 555] on button "1" at bounding box center [1216, 552] width 28 height 28
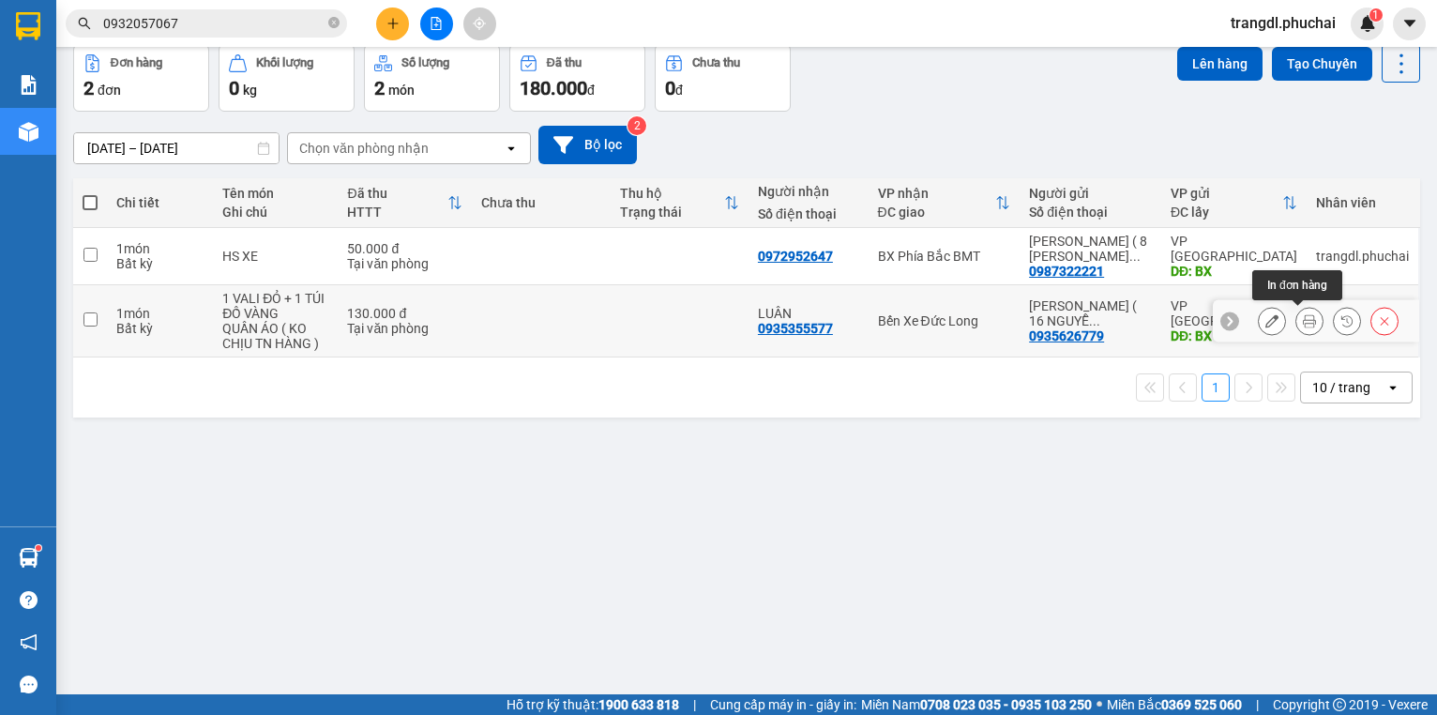
click at [1303, 323] on icon at bounding box center [1309, 320] width 13 height 13
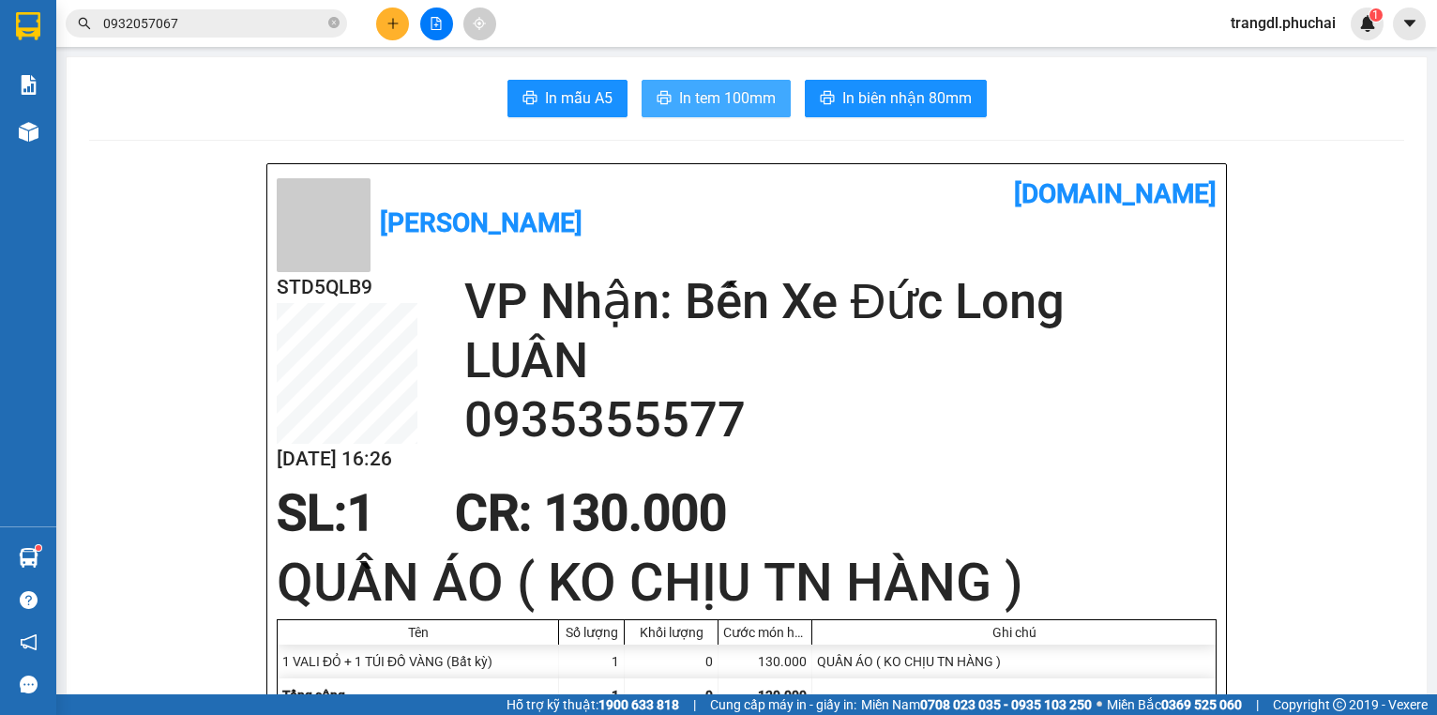
click at [671, 105] on button "In tem 100mm" at bounding box center [716, 99] width 149 height 38
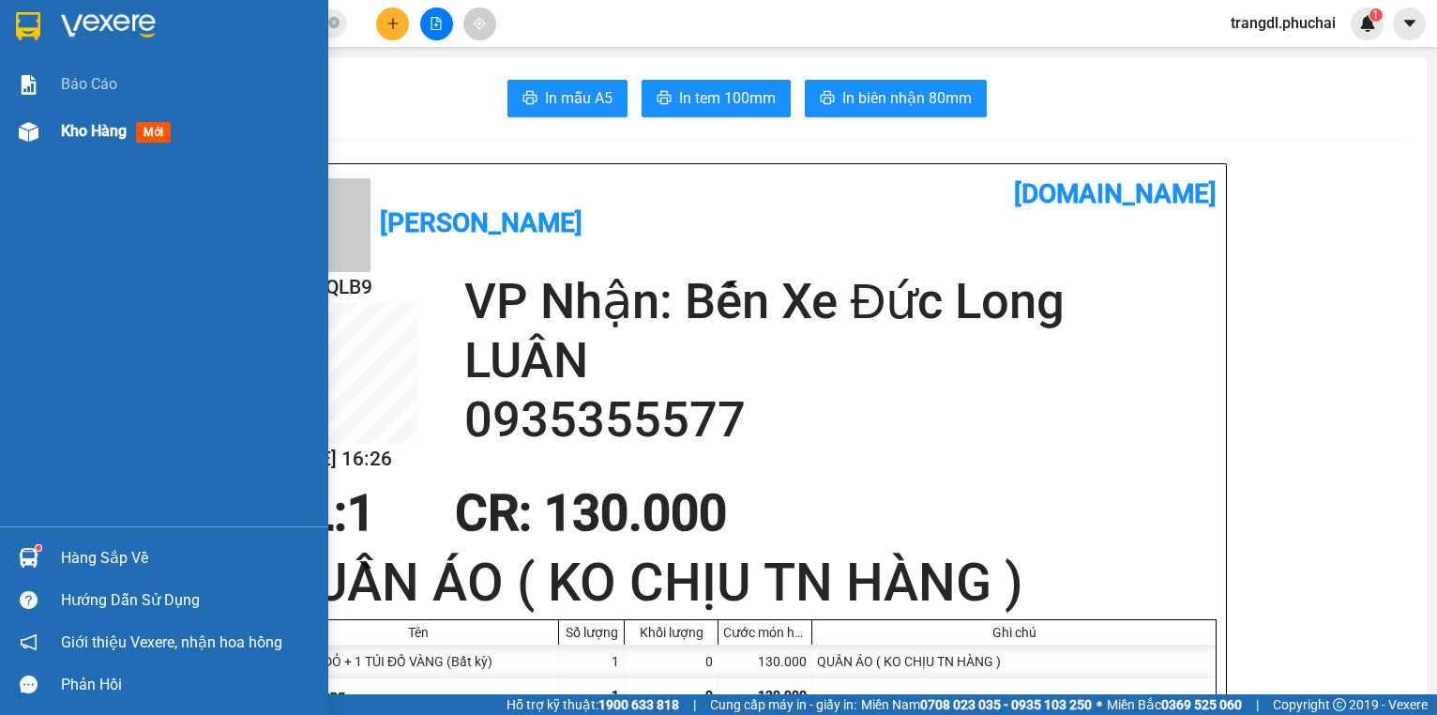
drag, startPoint x: 34, startPoint y: 128, endPoint x: 229, endPoint y: 295, distance: 256.9
click at [35, 128] on img at bounding box center [29, 132] width 20 height 20
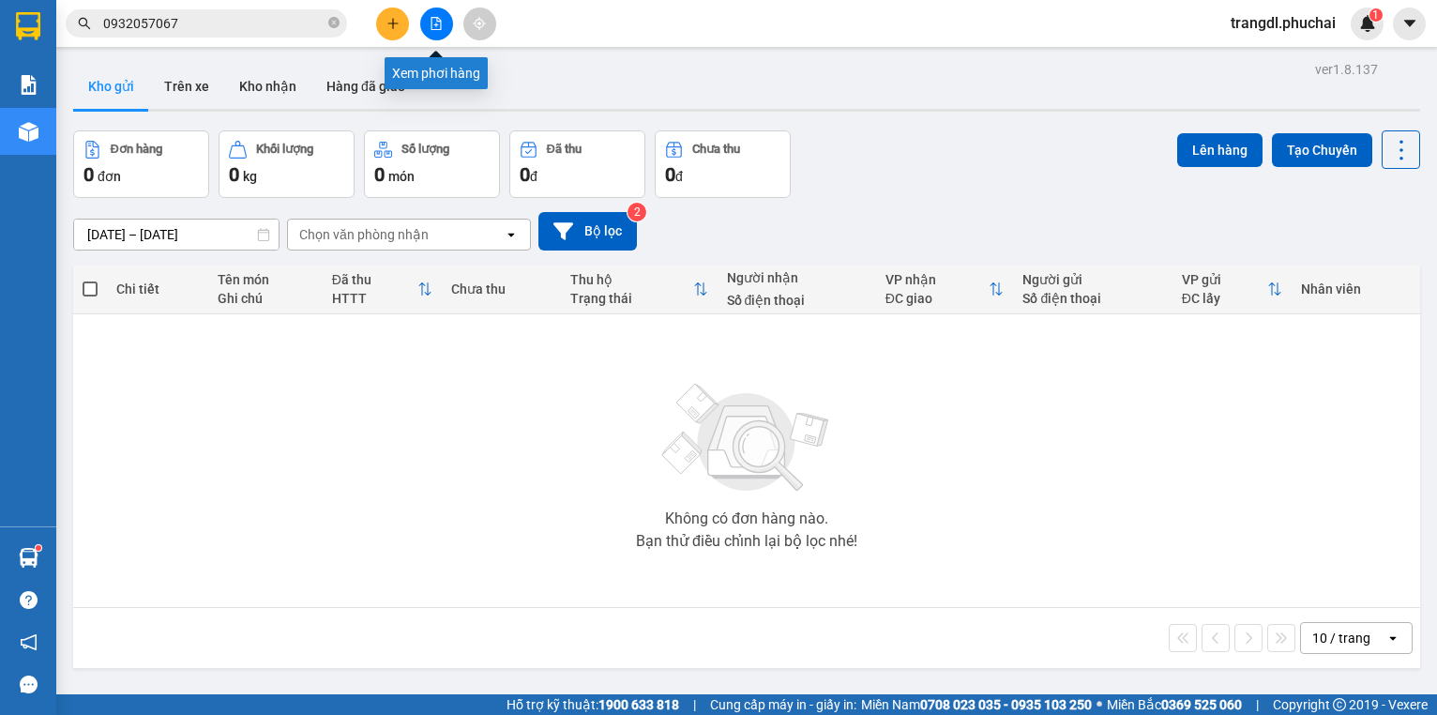
click at [432, 17] on icon "file-add" at bounding box center [437, 23] width 10 height 13
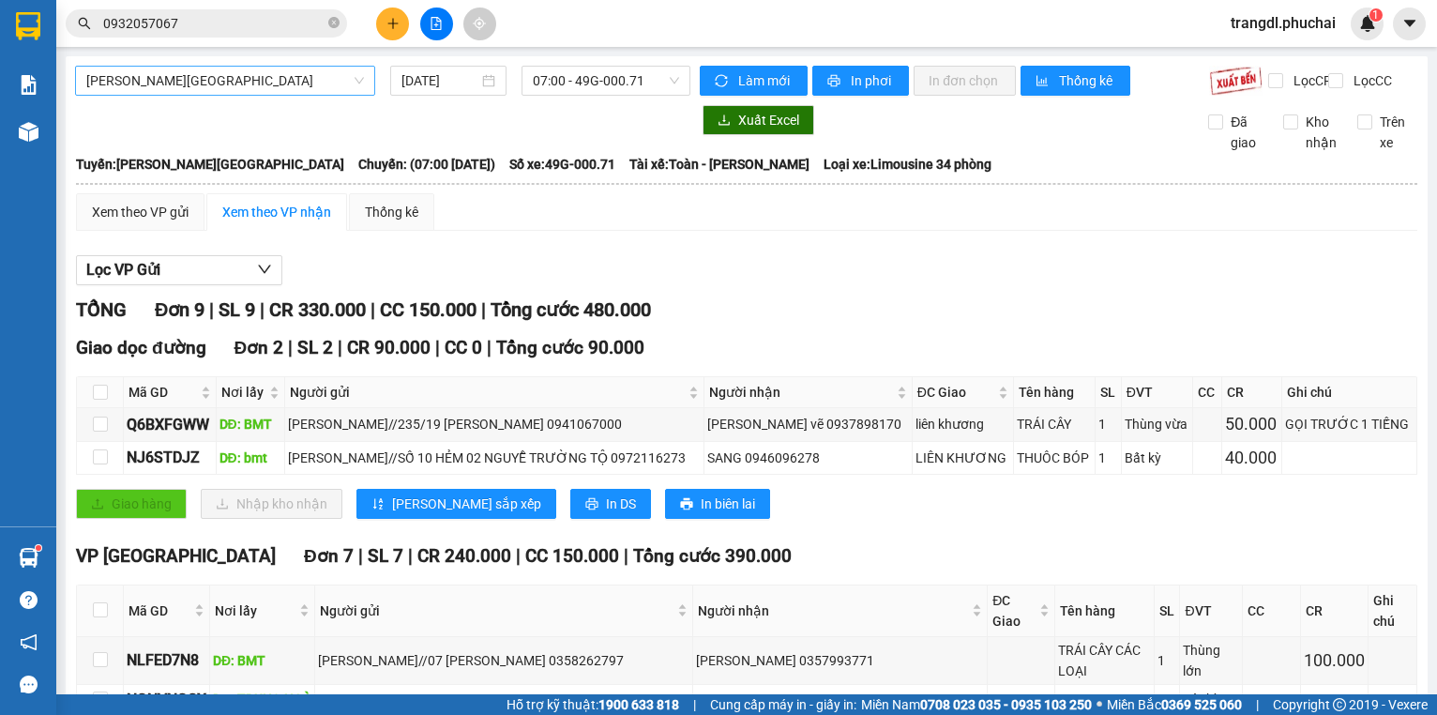
click at [221, 89] on span "[PERSON_NAME][GEOGRAPHIC_DATA]" at bounding box center [225, 81] width 278 height 28
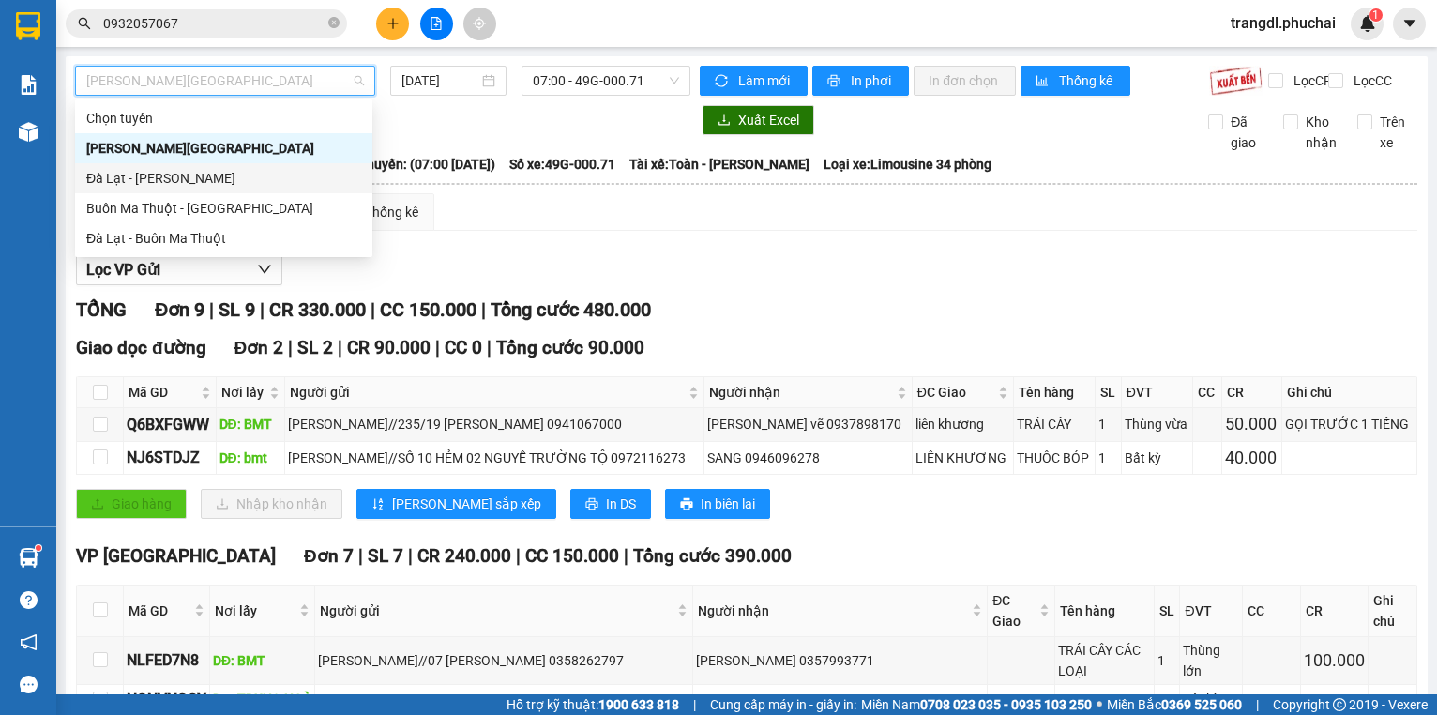
drag, startPoint x: 259, startPoint y: 172, endPoint x: 314, endPoint y: 141, distance: 63.4
click at [260, 172] on div "Đà Lạt - [PERSON_NAME]" at bounding box center [223, 178] width 275 height 21
type input "[DATE]"
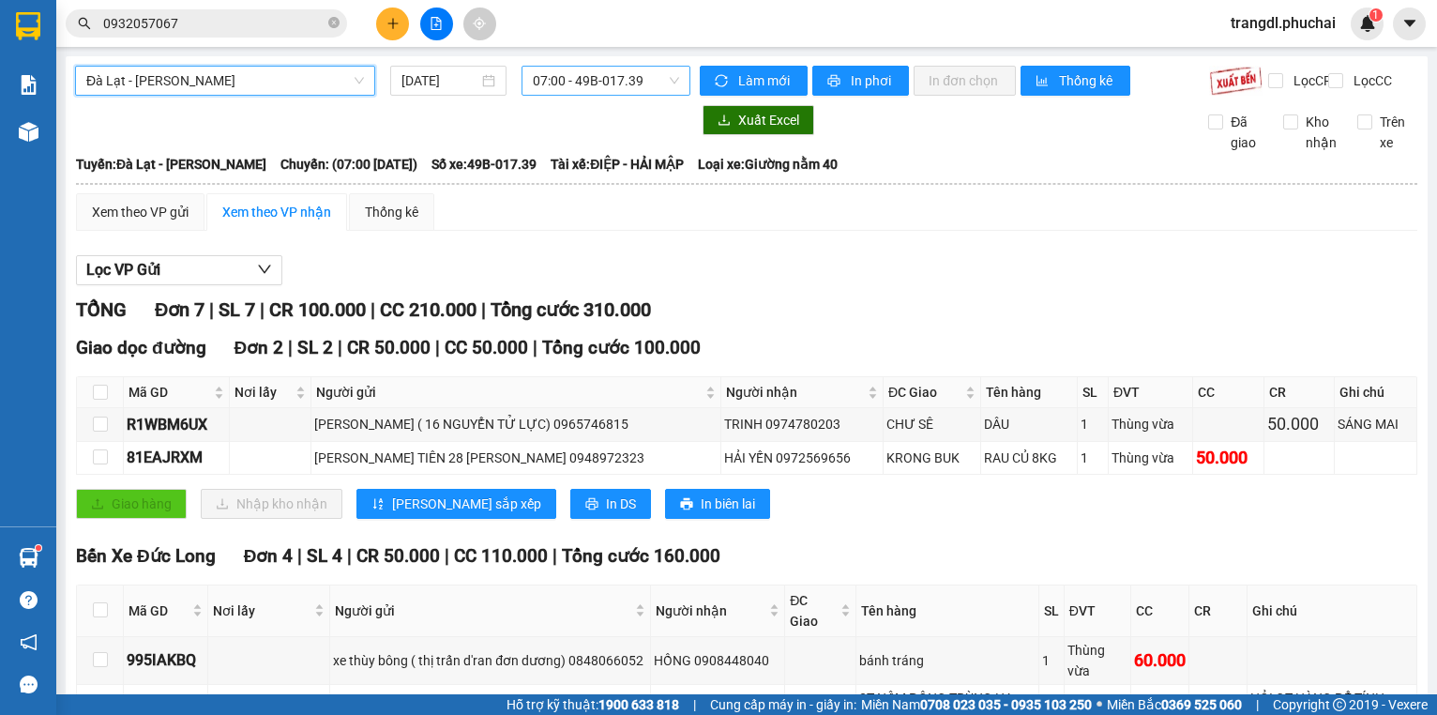
click at [610, 83] on span "07:00 - 49B-017.39" at bounding box center [606, 81] width 146 height 28
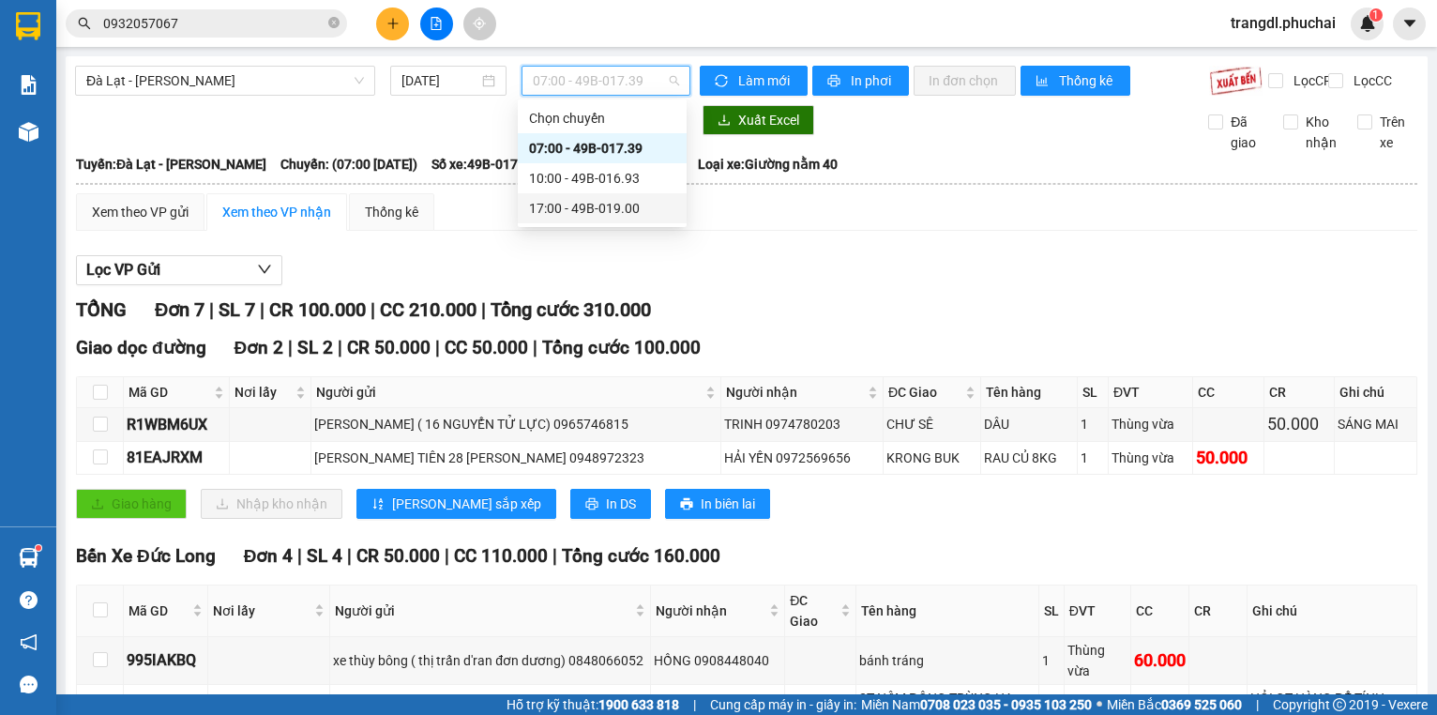
click at [614, 205] on div "17:00 - 49B-019.00" at bounding box center [602, 208] width 146 height 21
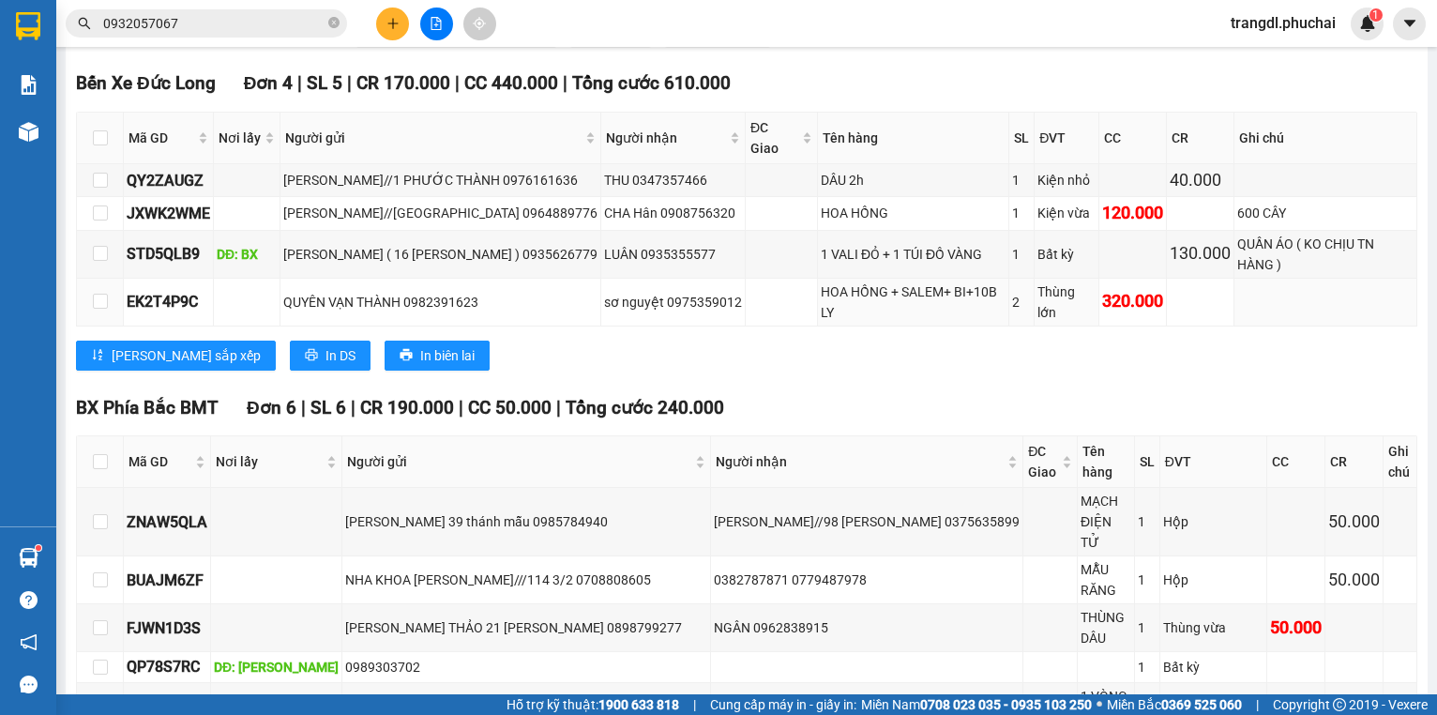
scroll to position [433, 0]
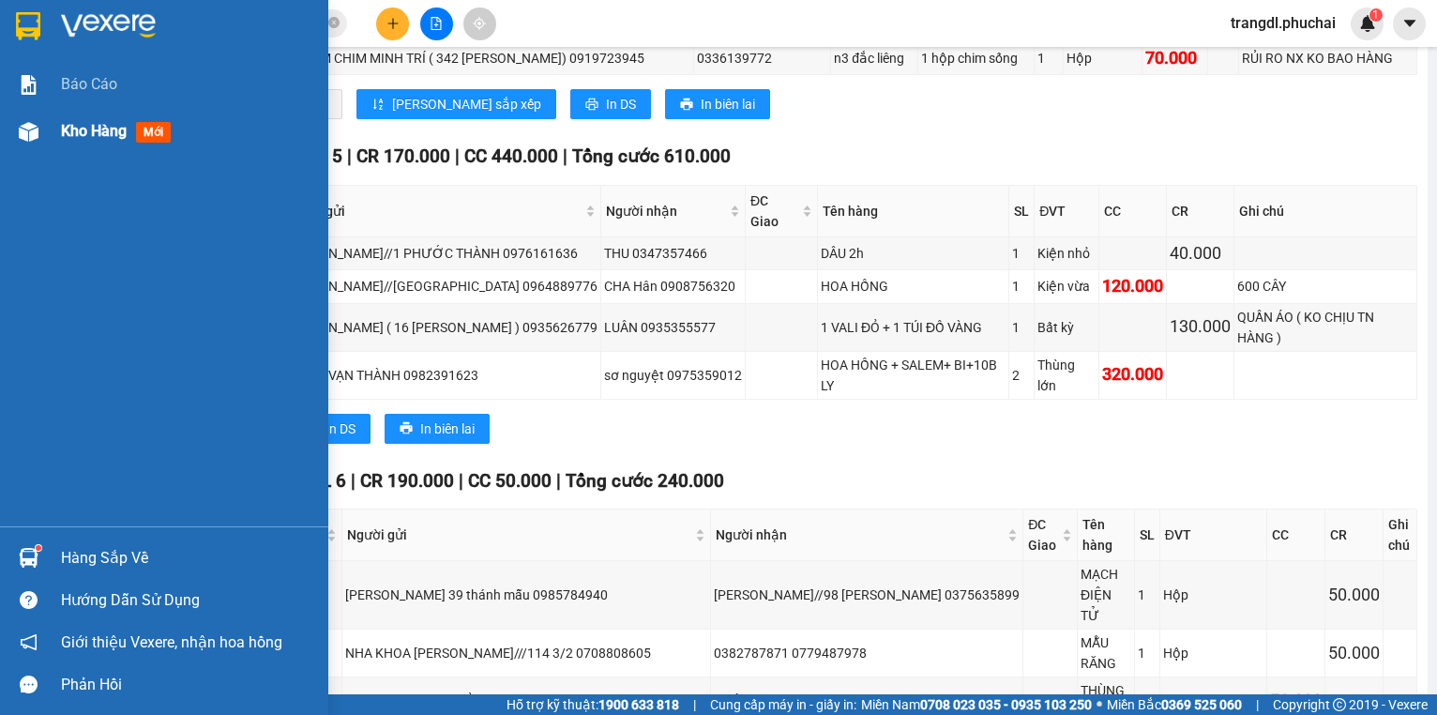
click at [38, 129] on div at bounding box center [28, 131] width 33 height 33
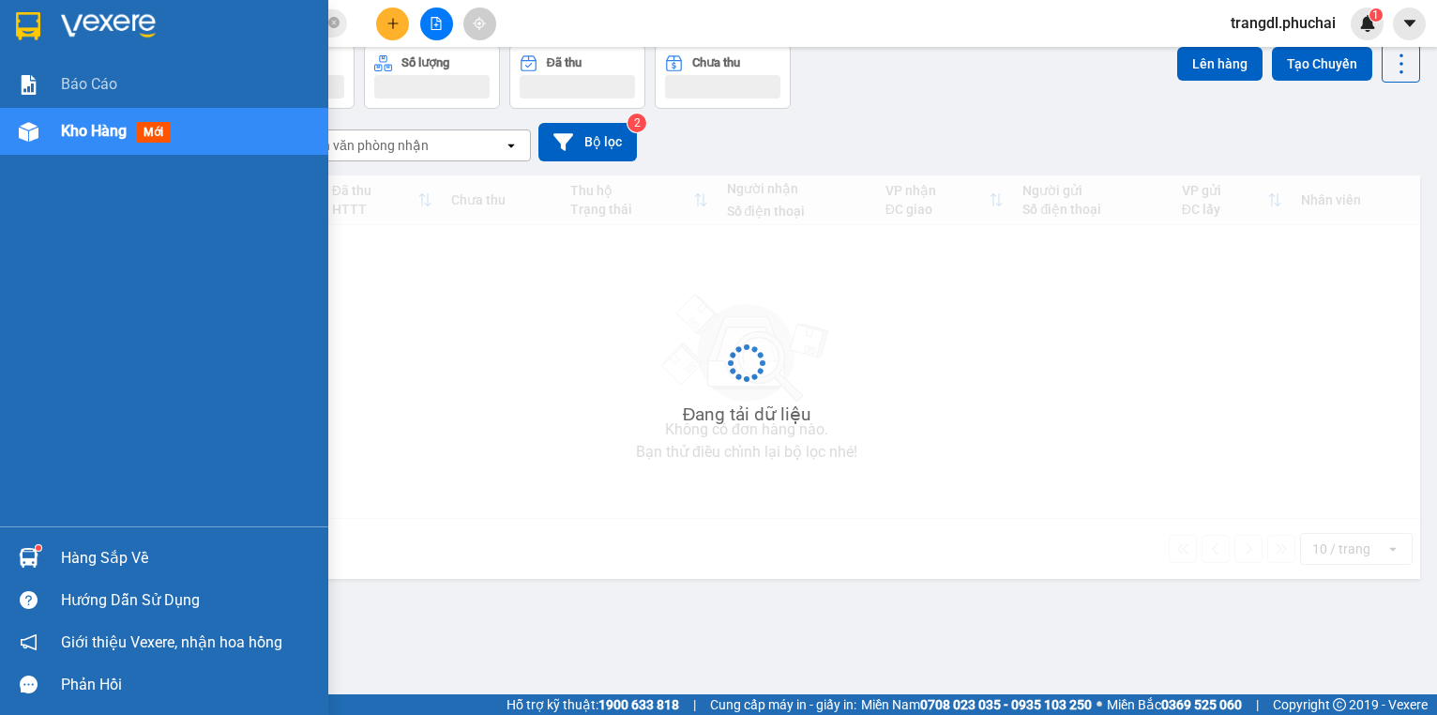
scroll to position [86, 0]
